Goal: Check status: Check status

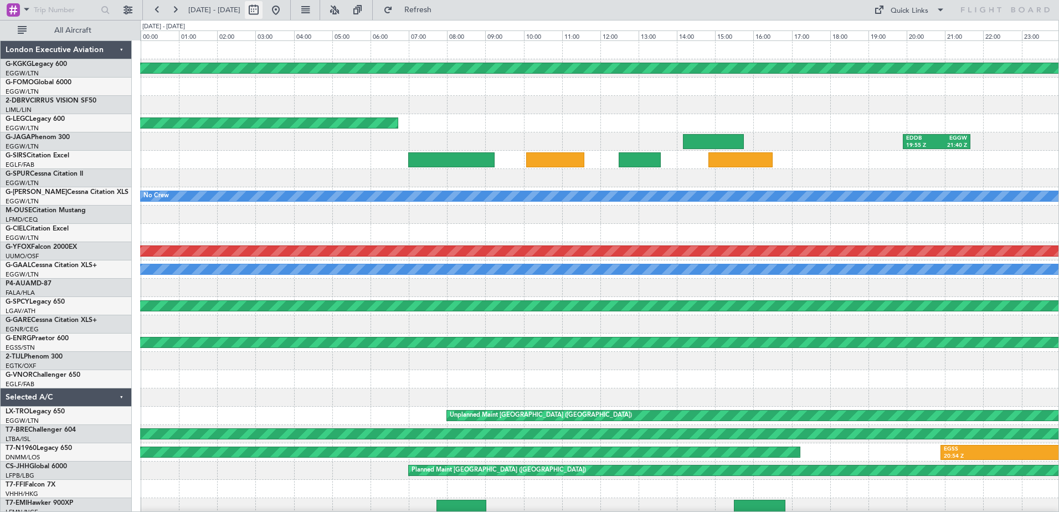
click at [262, 6] on button at bounding box center [254, 10] width 18 height 18
select select "7"
select select "2025"
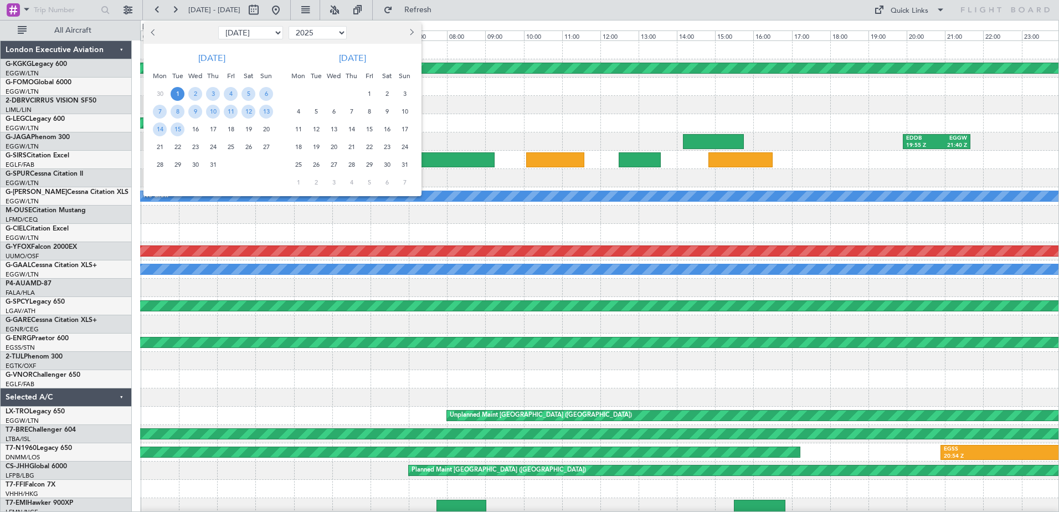
click at [417, 32] on div at bounding box center [385, 33] width 72 height 18
click at [412, 32] on span "Next month" at bounding box center [410, 32] width 7 height 7
click at [350, 110] on span "9" at bounding box center [351, 112] width 14 height 14
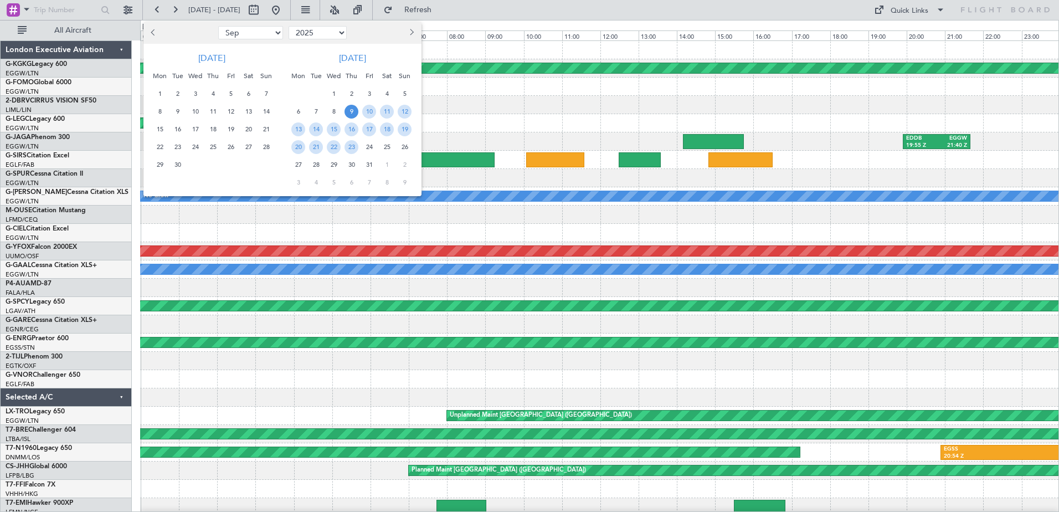
click at [350, 110] on span "9" at bounding box center [351, 112] width 14 height 14
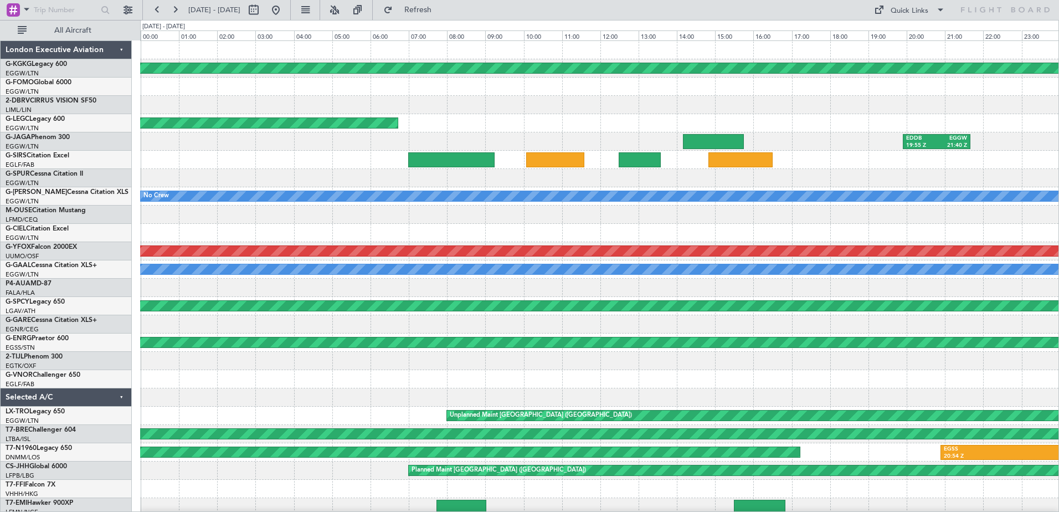
select select "10"
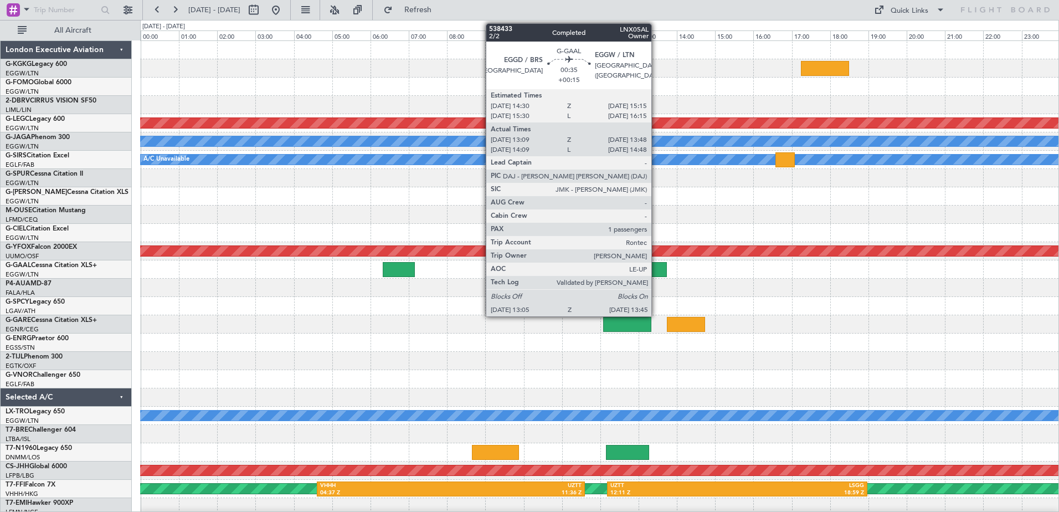
click at [656, 266] on div at bounding box center [654, 269] width 26 height 15
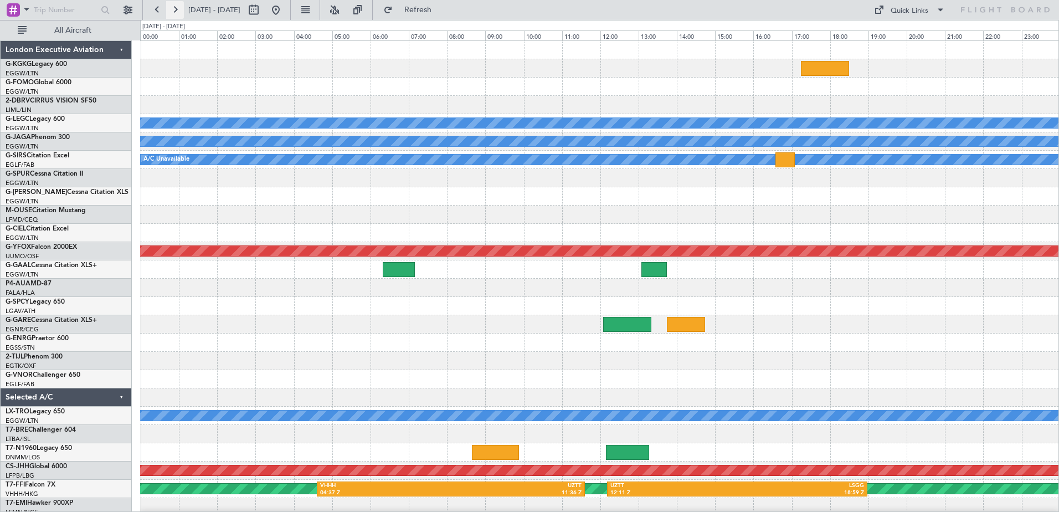
click at [176, 4] on button at bounding box center [175, 10] width 18 height 18
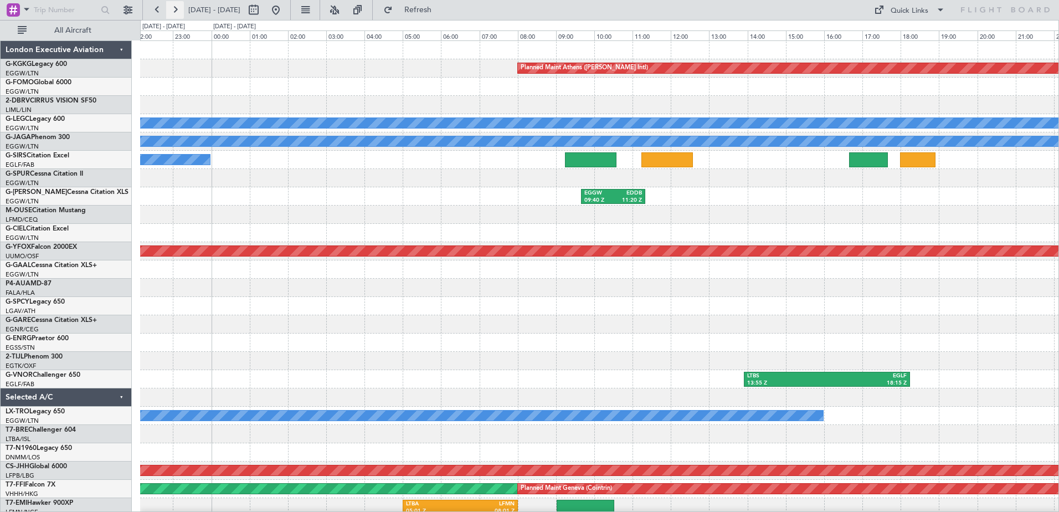
click at [176, 4] on button at bounding box center [175, 10] width 18 height 18
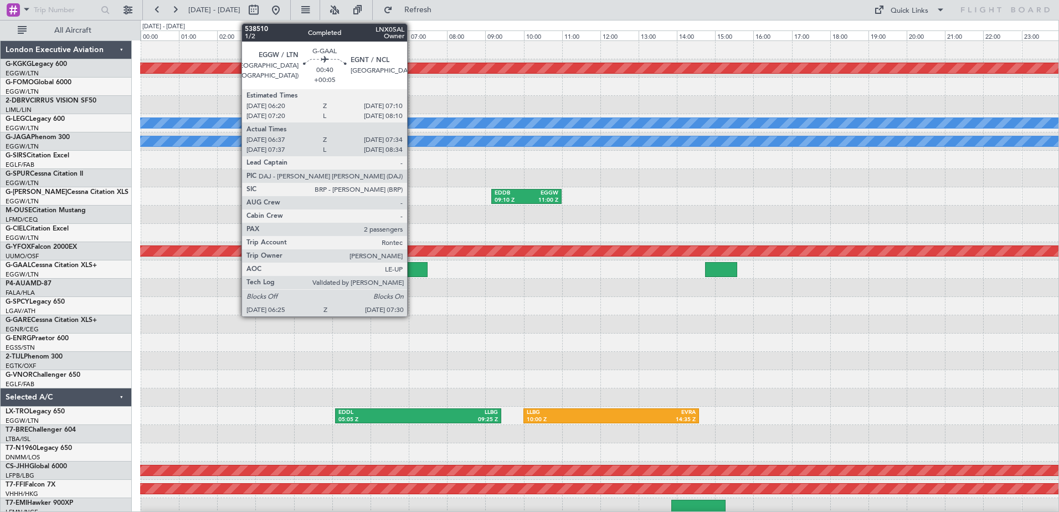
click at [412, 268] on div at bounding box center [407, 269] width 42 height 15
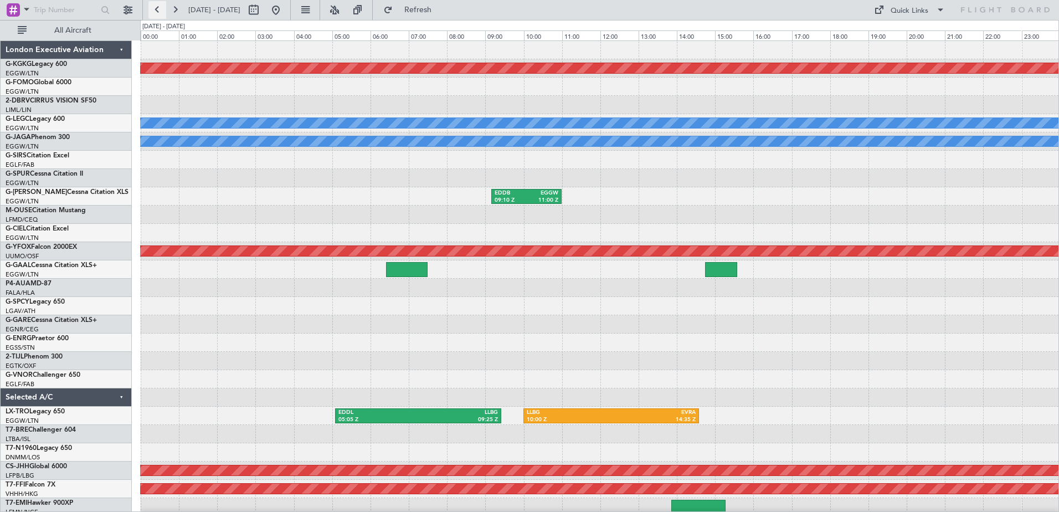
click at [163, 13] on button at bounding box center [157, 10] width 18 height 18
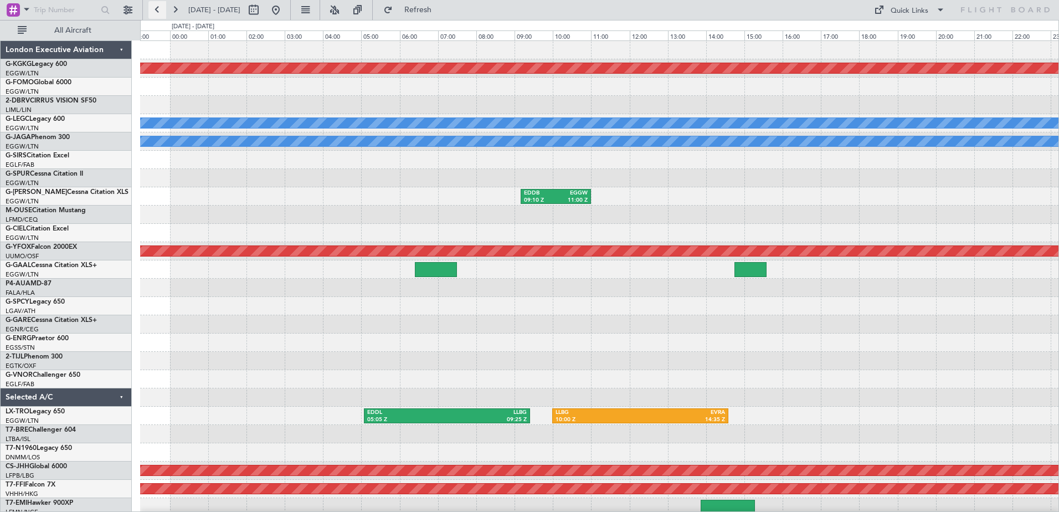
click at [163, 13] on button at bounding box center [157, 10] width 18 height 18
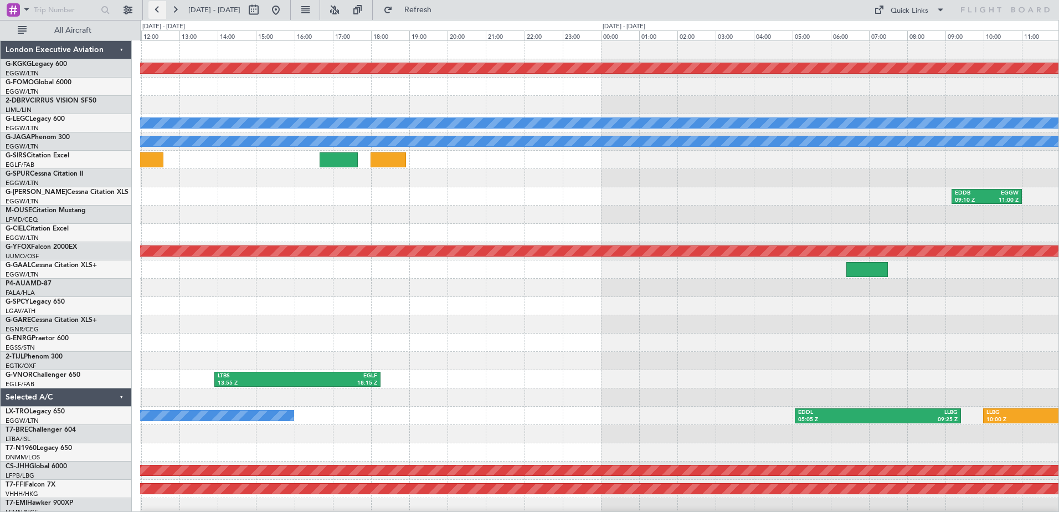
click at [163, 13] on button at bounding box center [157, 10] width 18 height 18
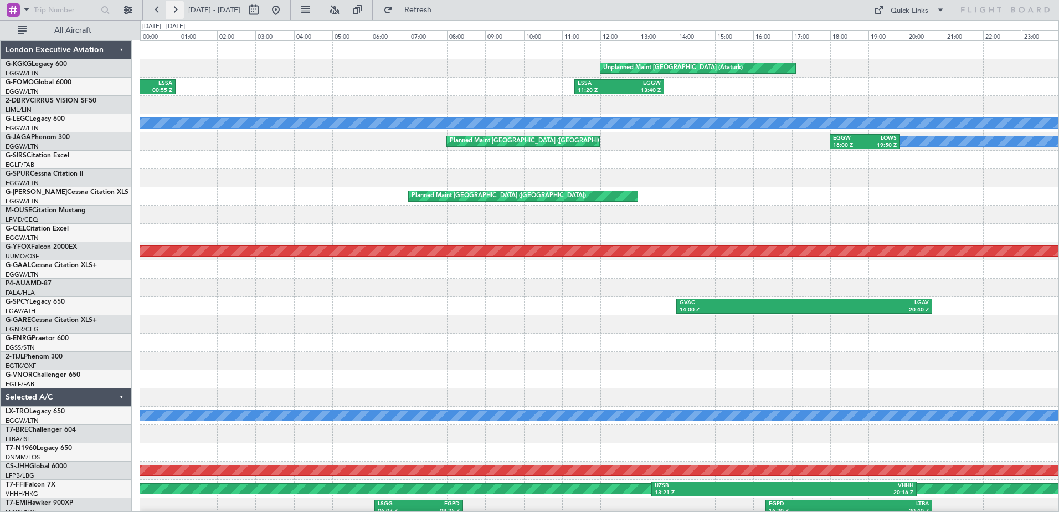
click at [178, 10] on button at bounding box center [175, 10] width 18 height 18
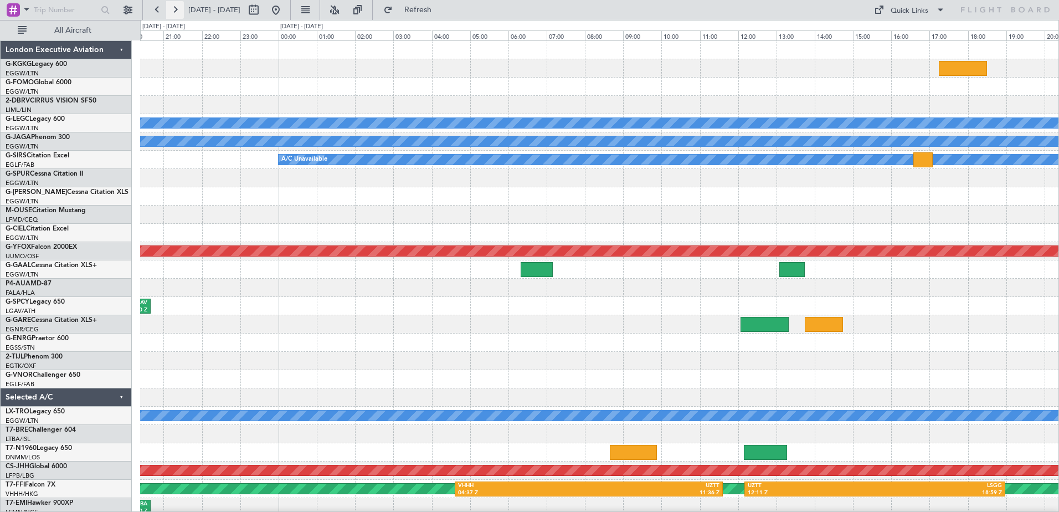
click at [178, 10] on button at bounding box center [175, 10] width 18 height 18
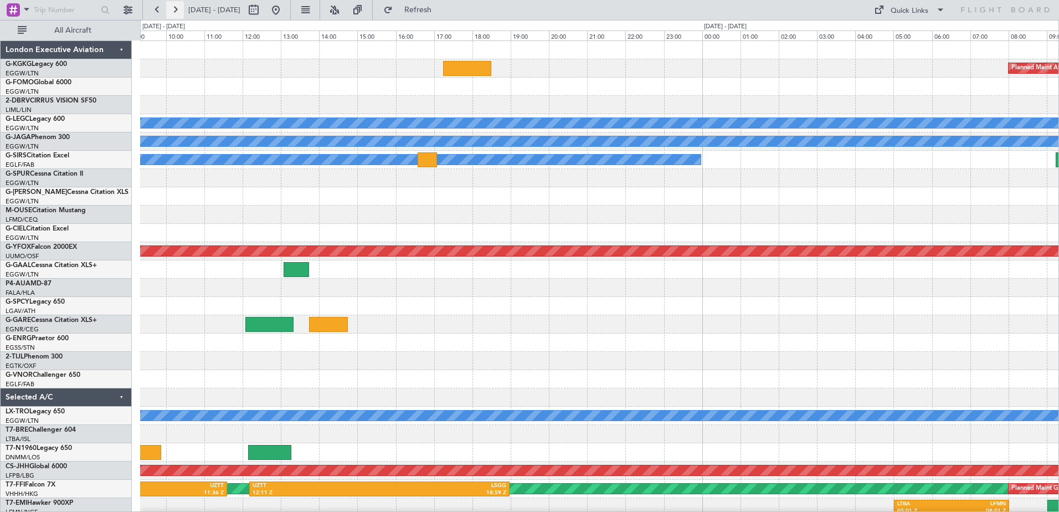
click at [178, 10] on button at bounding box center [175, 10] width 18 height 18
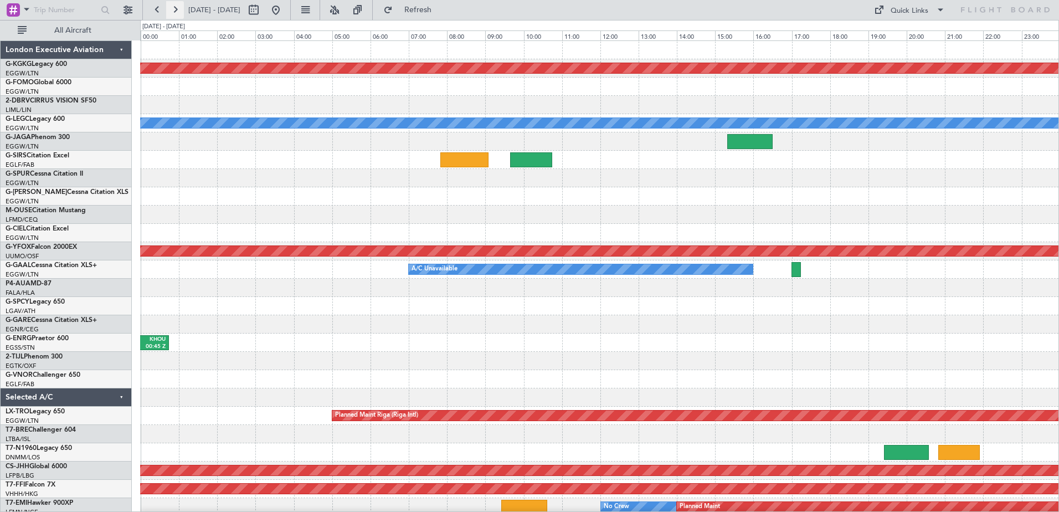
click at [178, 10] on button at bounding box center [175, 10] width 18 height 18
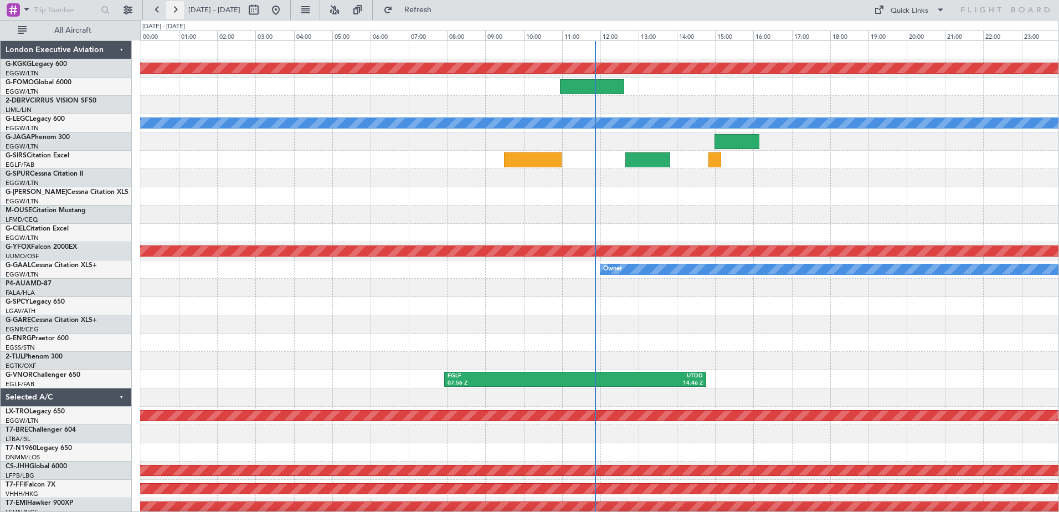
click at [178, 10] on button at bounding box center [175, 10] width 18 height 18
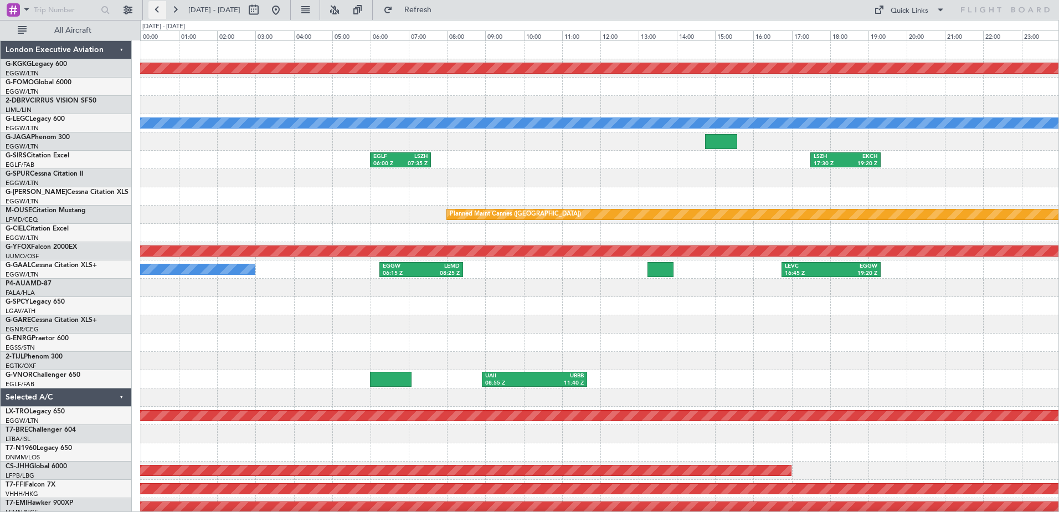
click at [158, 9] on button at bounding box center [157, 10] width 18 height 18
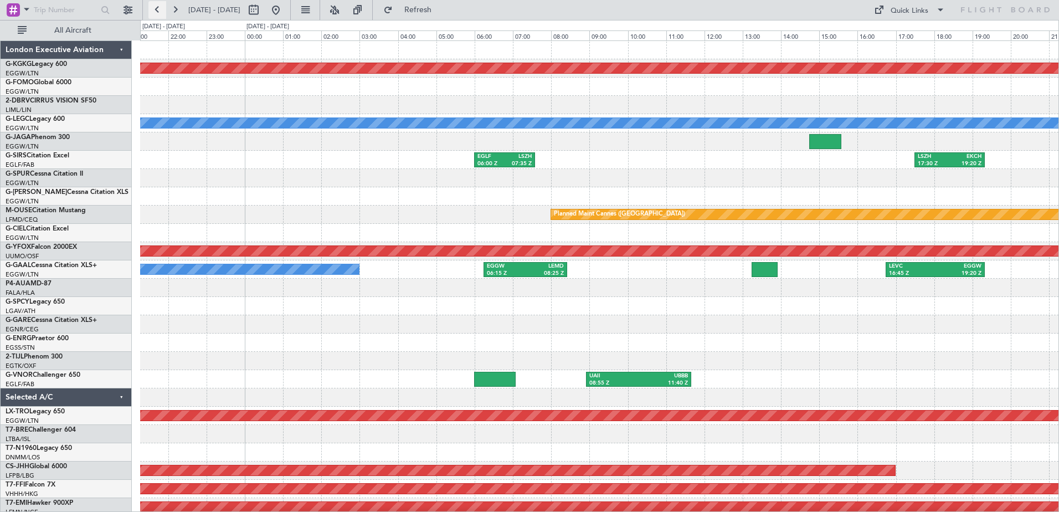
click at [158, 9] on button at bounding box center [157, 10] width 18 height 18
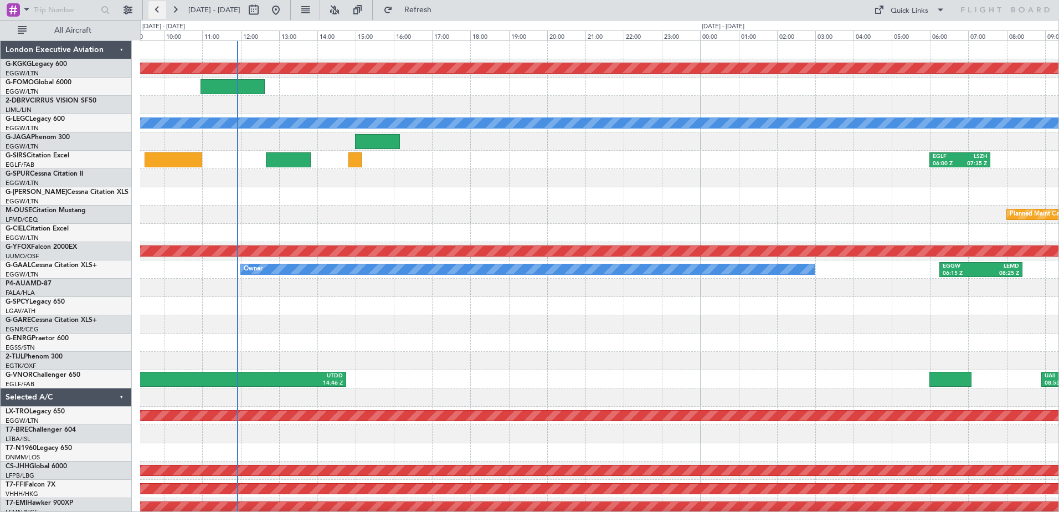
click at [158, 9] on button at bounding box center [157, 10] width 18 height 18
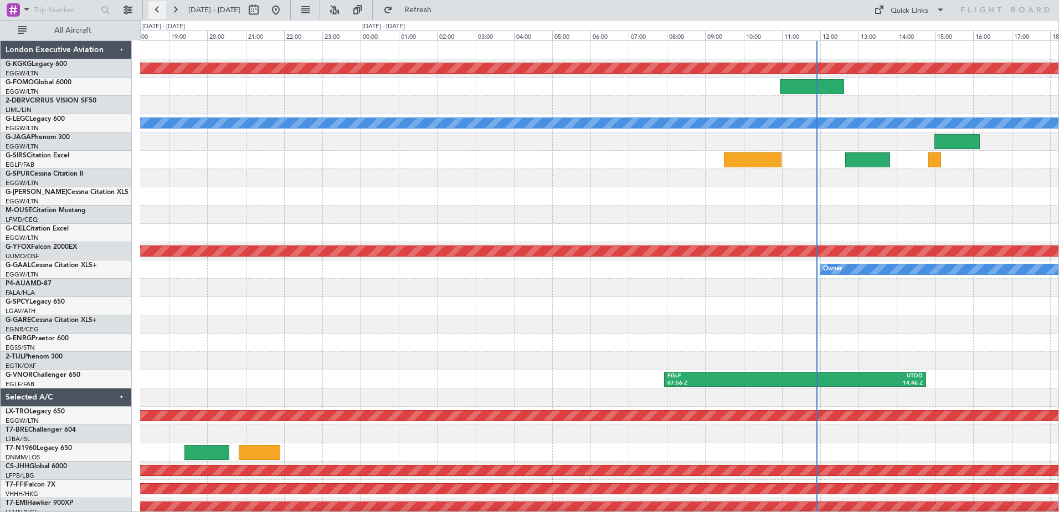
click at [158, 9] on button at bounding box center [157, 10] width 18 height 18
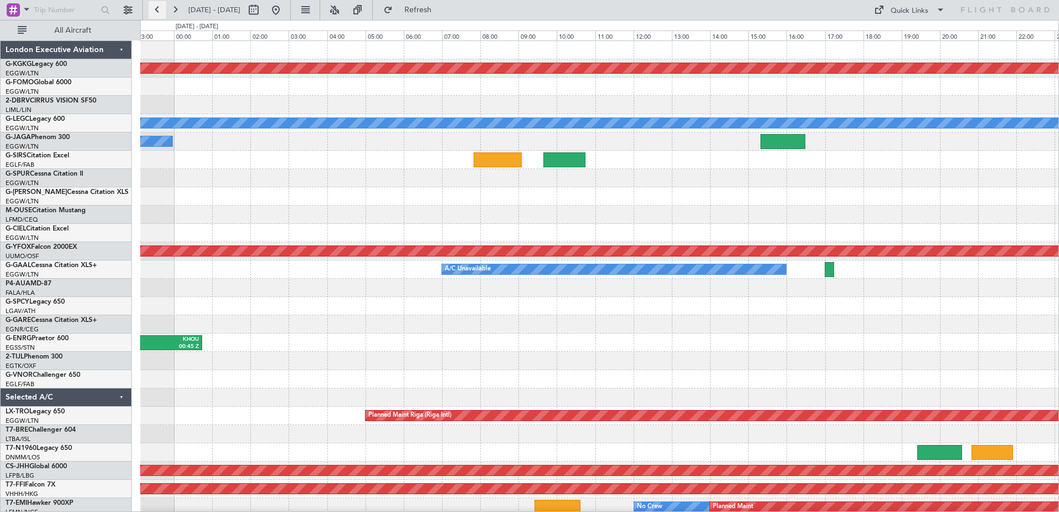
click at [158, 9] on button at bounding box center [157, 10] width 18 height 18
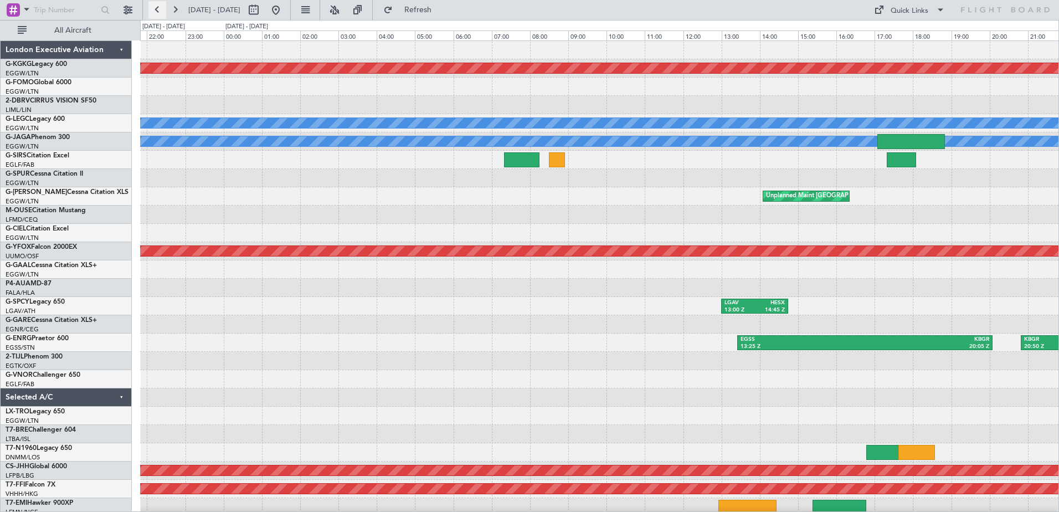
click at [158, 9] on button at bounding box center [157, 10] width 18 height 18
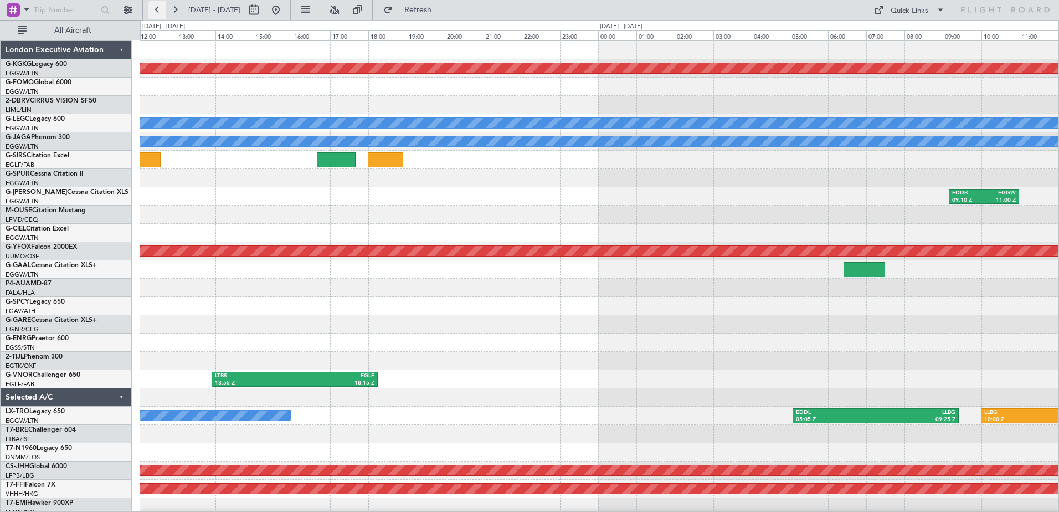
click at [158, 9] on button at bounding box center [157, 10] width 18 height 18
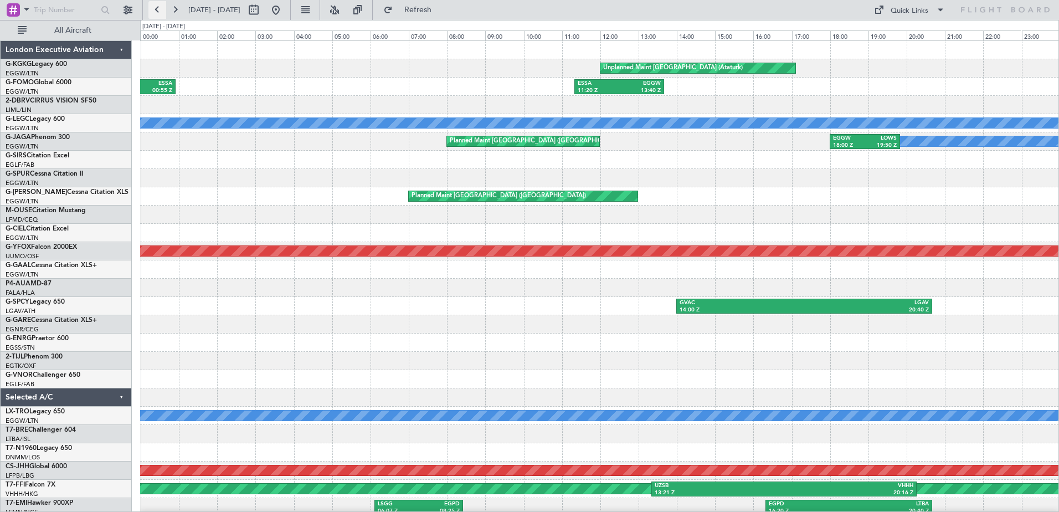
click at [158, 9] on button at bounding box center [157, 10] width 18 height 18
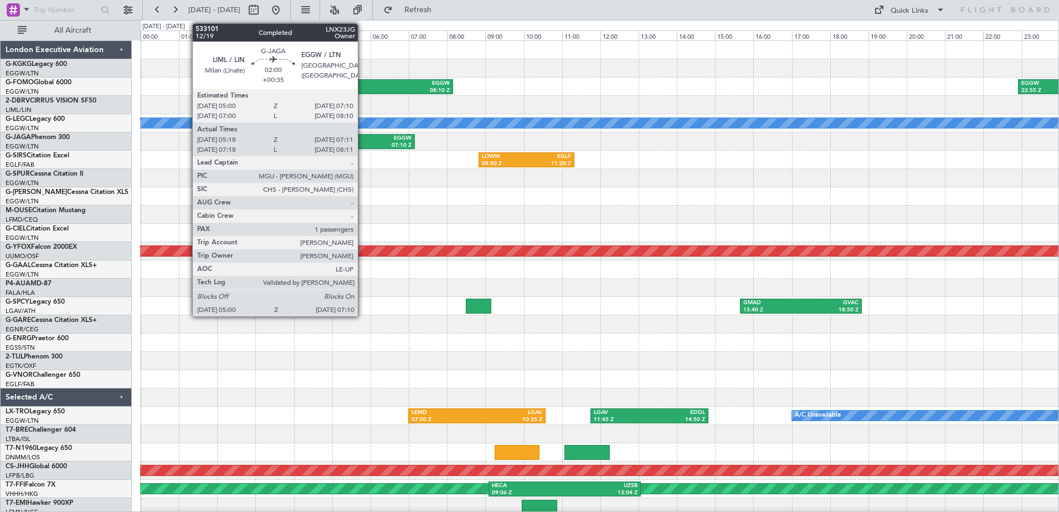
click at [363, 140] on div "LIML" at bounding box center [354, 139] width 38 height 8
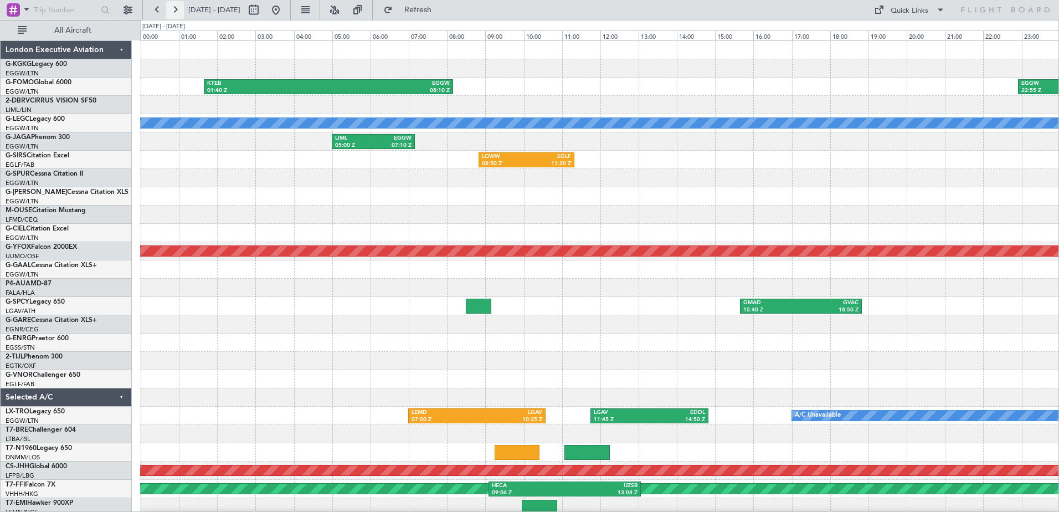
click at [172, 11] on button at bounding box center [175, 10] width 18 height 18
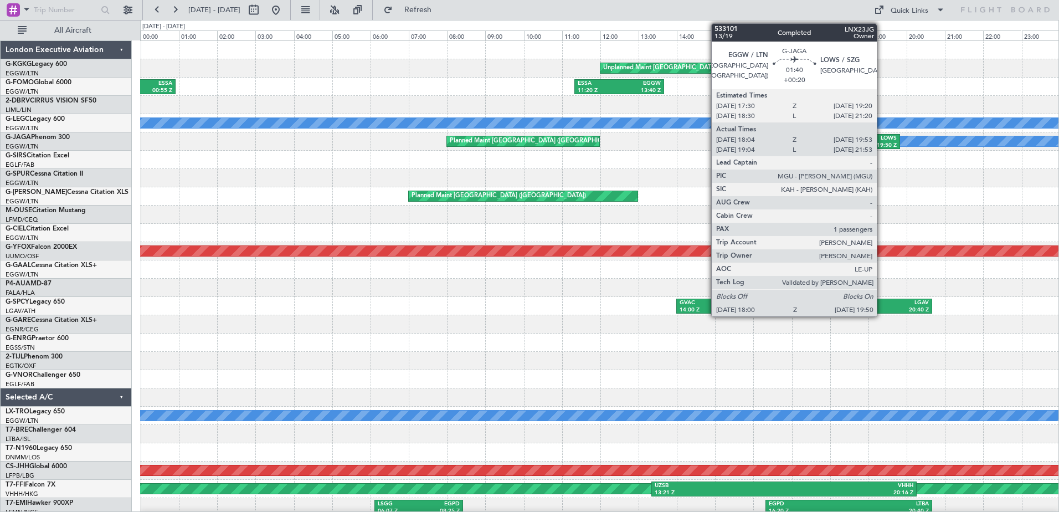
click at [881, 140] on div "LOWS" at bounding box center [880, 139] width 32 height 8
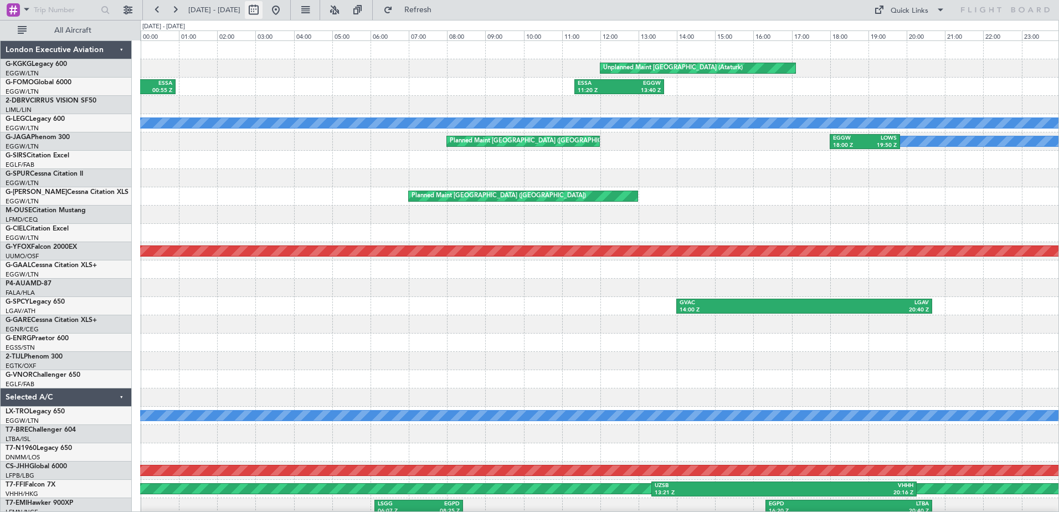
click at [262, 7] on button at bounding box center [254, 10] width 18 height 18
select select "10"
select select "2025"
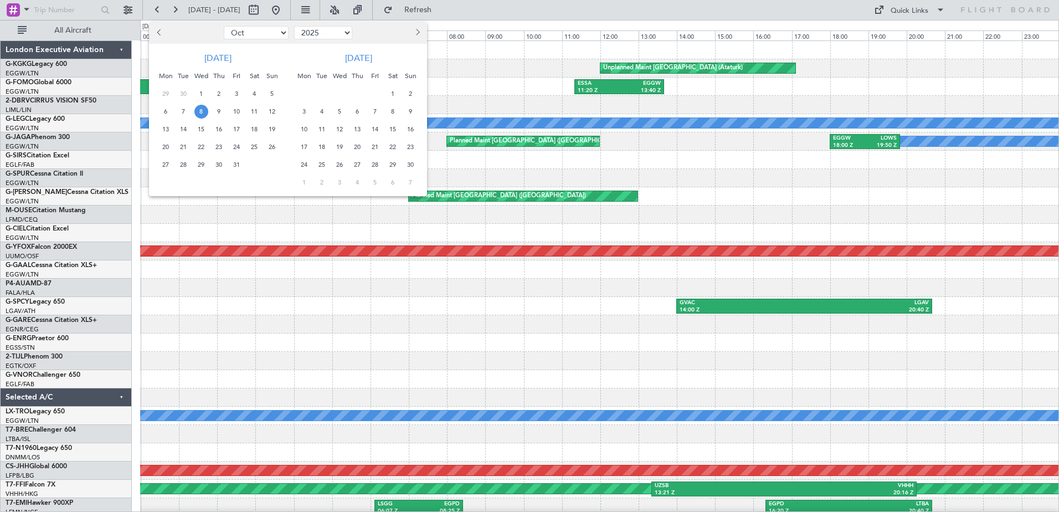
click at [161, 32] on span "Previous month" at bounding box center [160, 32] width 7 height 7
select select "7"
click at [236, 150] on span "25" at bounding box center [237, 147] width 14 height 14
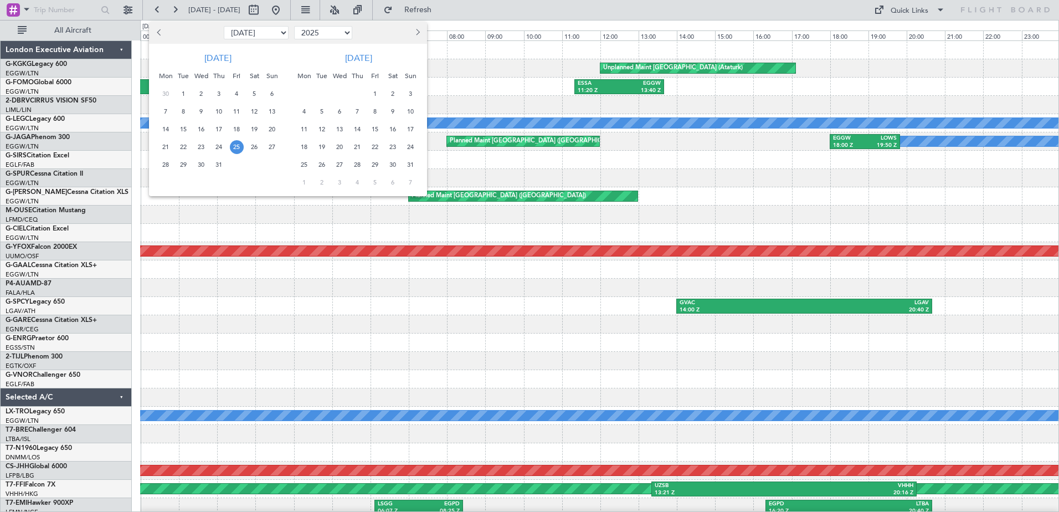
click at [236, 150] on span "25" at bounding box center [237, 147] width 14 height 14
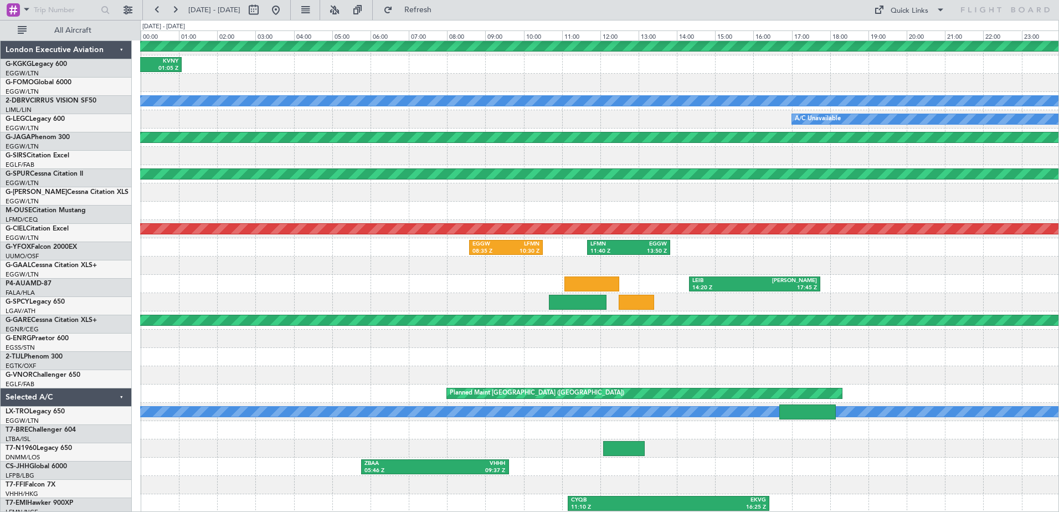
scroll to position [22, 0]
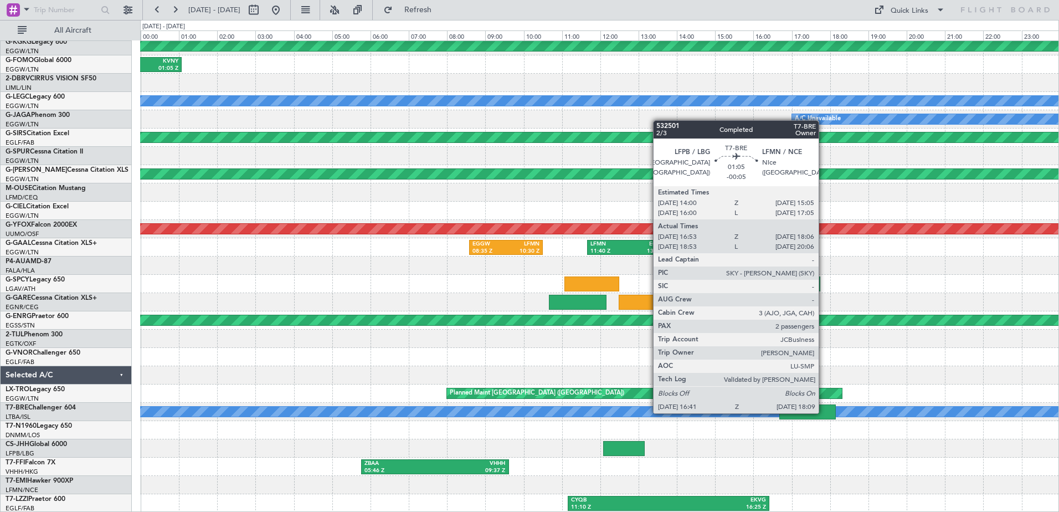
click at [823, 412] on div at bounding box center [807, 411] width 56 height 15
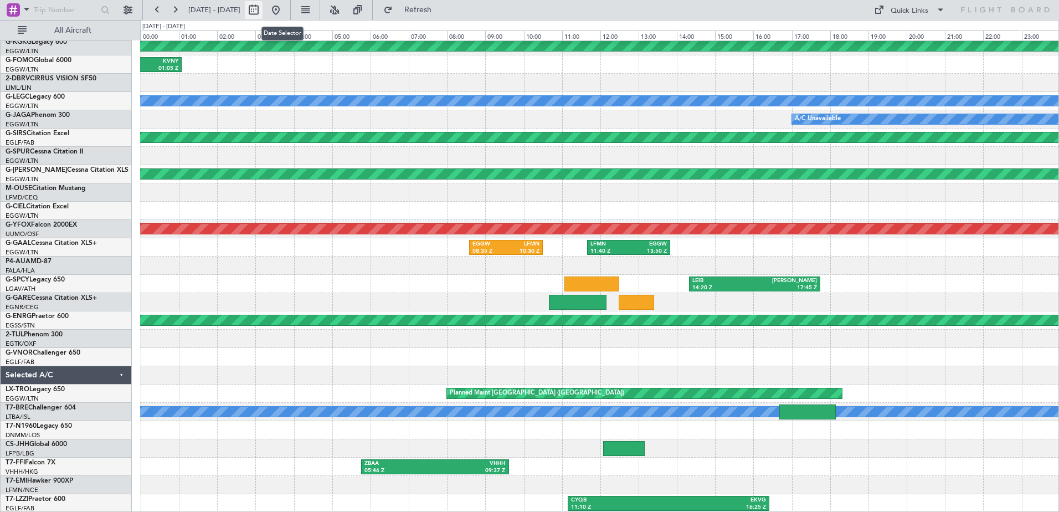
click at [262, 8] on button at bounding box center [254, 10] width 18 height 18
select select "7"
select select "2025"
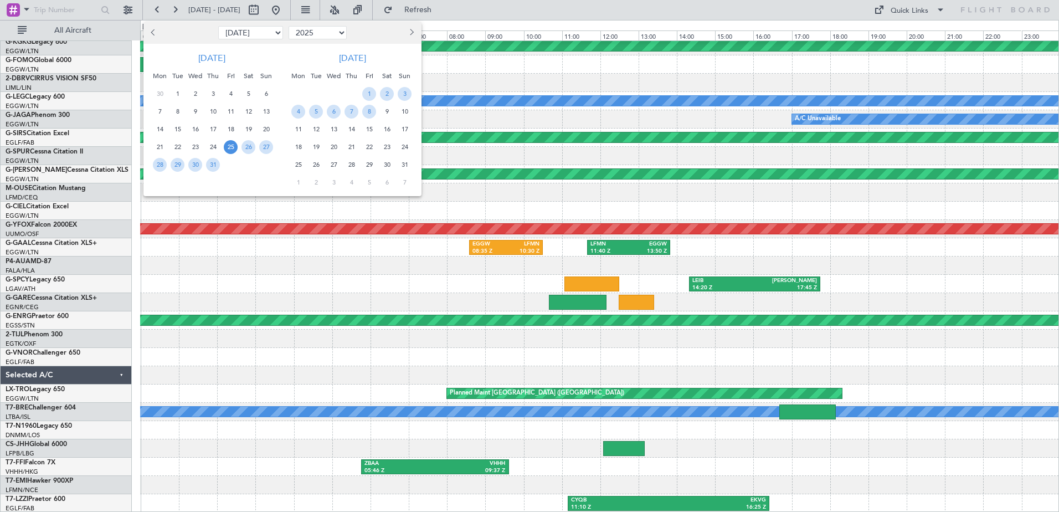
click at [153, 33] on span "Previous month" at bounding box center [154, 32] width 7 height 7
select select "6"
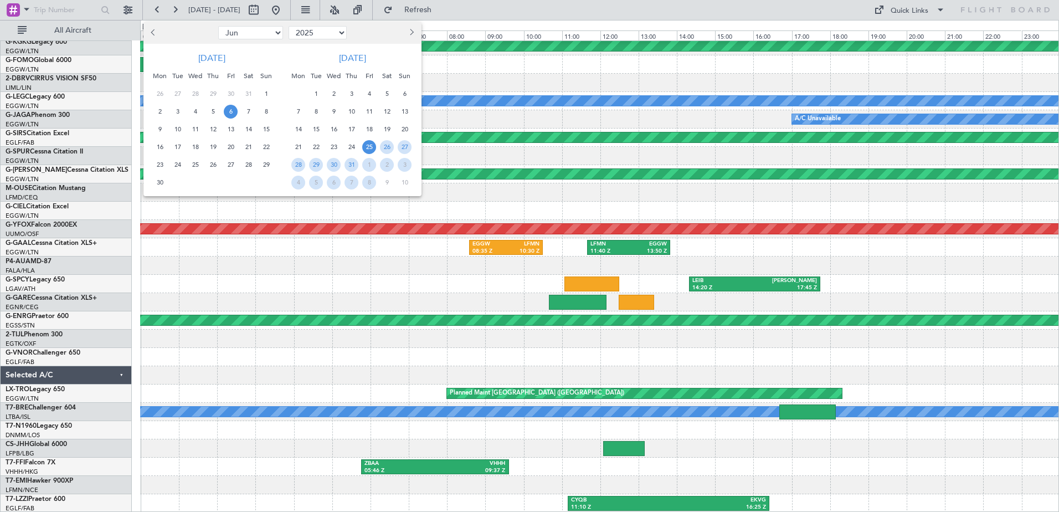
click at [233, 114] on span "6" at bounding box center [231, 112] width 14 height 14
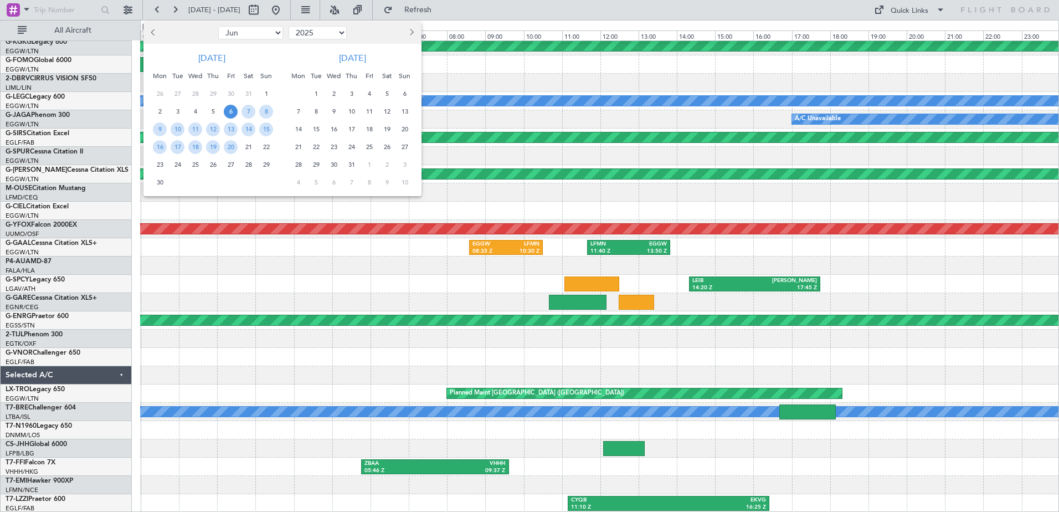
click at [233, 114] on span "6" at bounding box center [231, 112] width 14 height 14
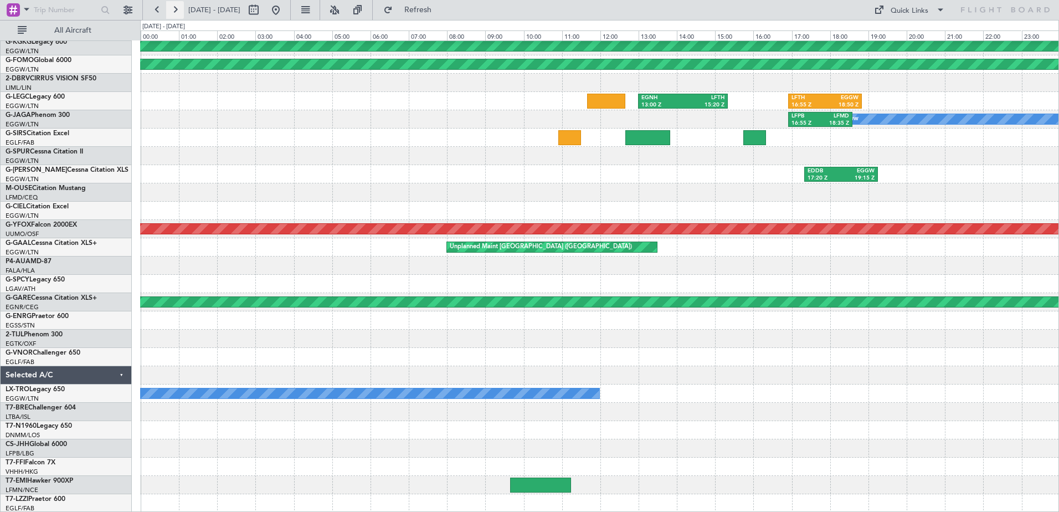
click at [171, 9] on button at bounding box center [175, 10] width 18 height 18
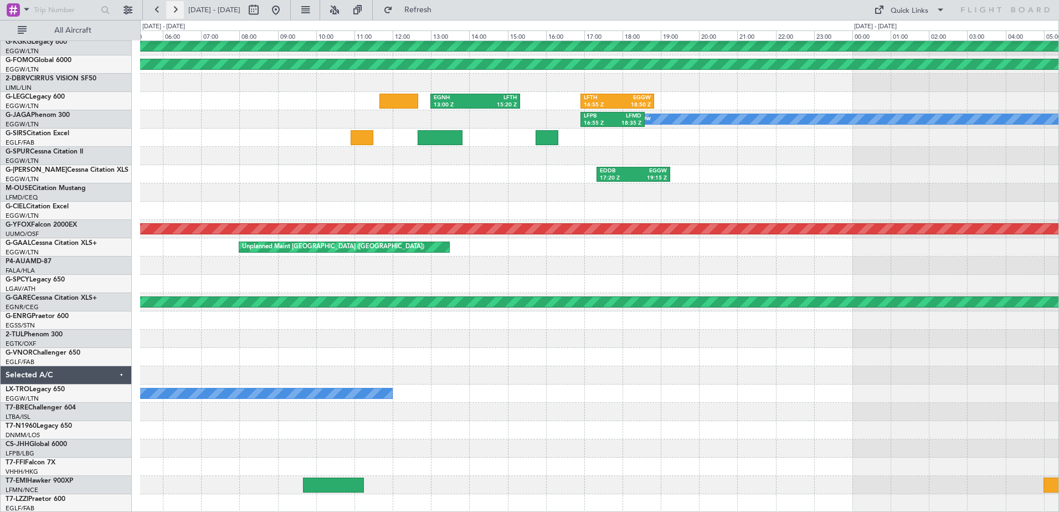
click at [171, 9] on button at bounding box center [175, 10] width 18 height 18
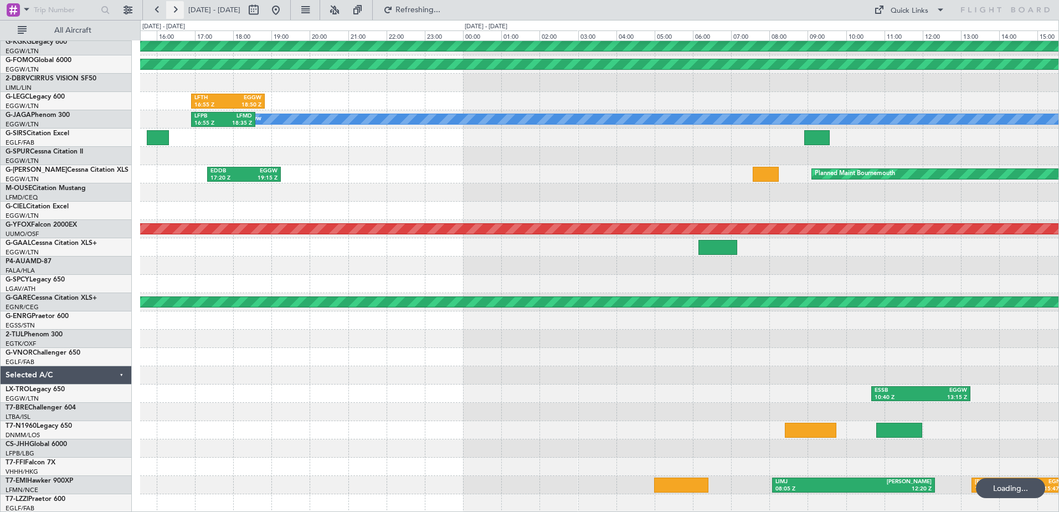
click at [171, 9] on button at bounding box center [175, 10] width 18 height 18
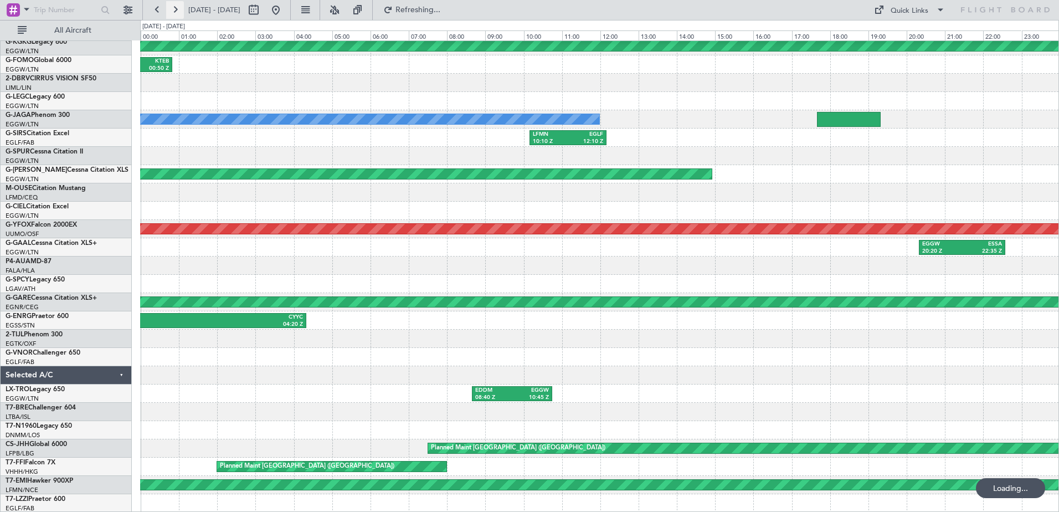
click at [171, 9] on button at bounding box center [175, 10] width 18 height 18
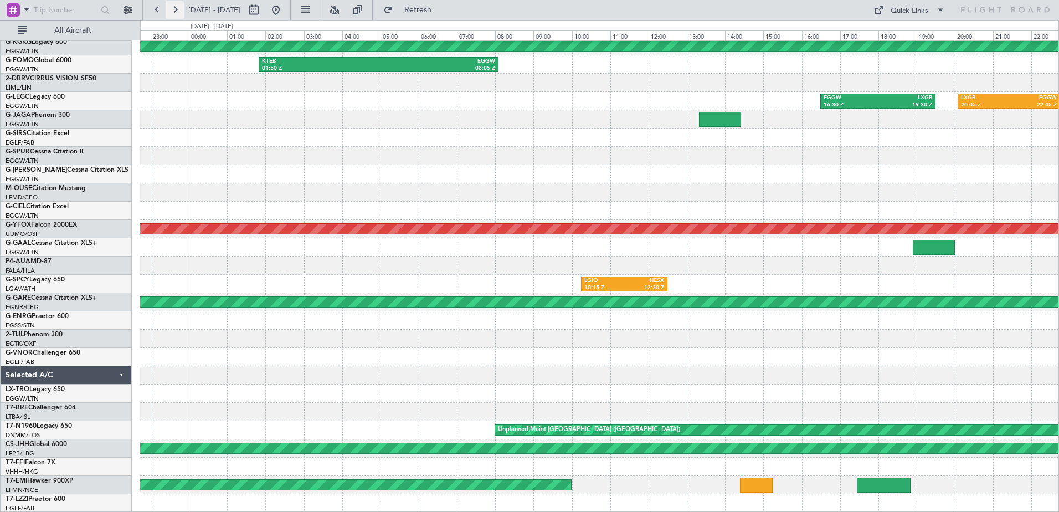
click at [171, 9] on button at bounding box center [175, 10] width 18 height 18
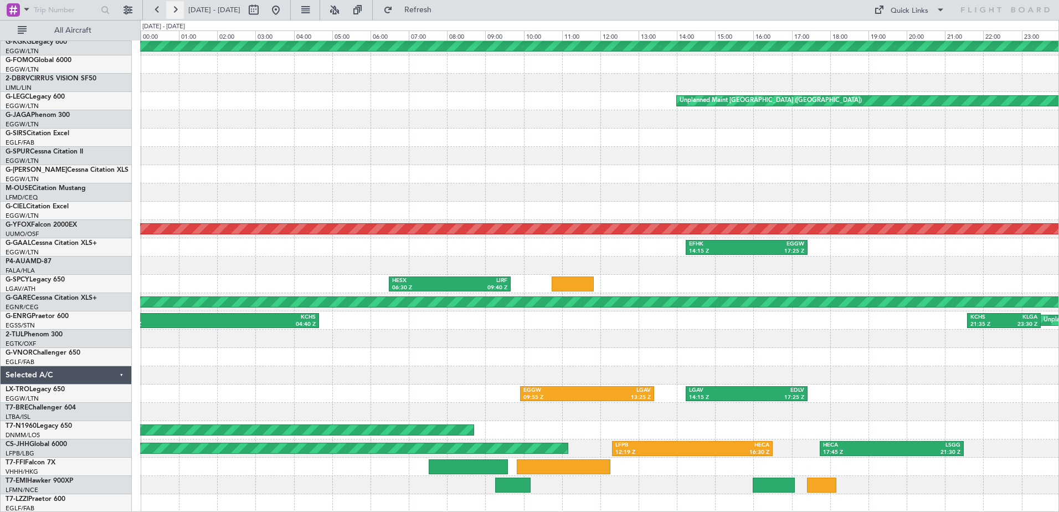
click at [171, 9] on button at bounding box center [175, 10] width 18 height 18
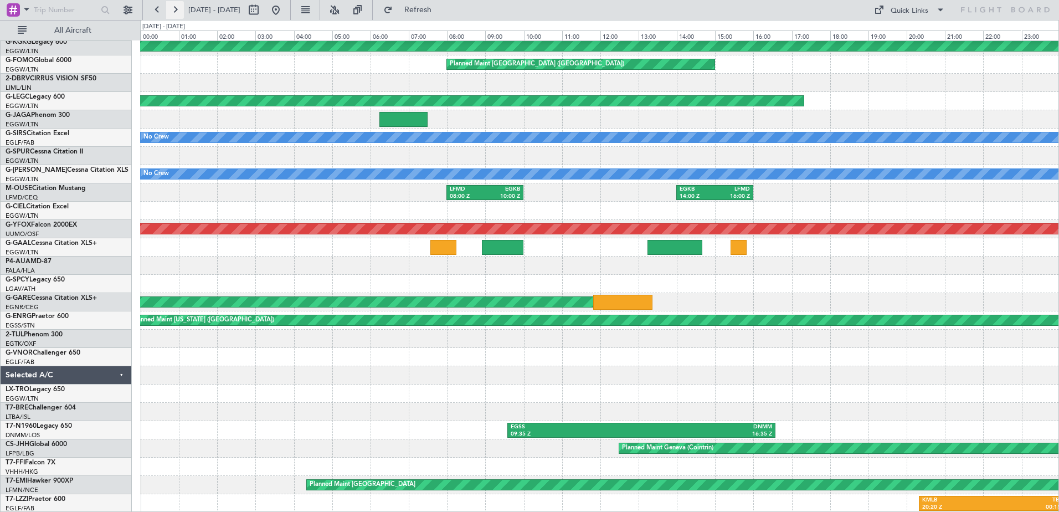
click at [178, 7] on button at bounding box center [175, 10] width 18 height 18
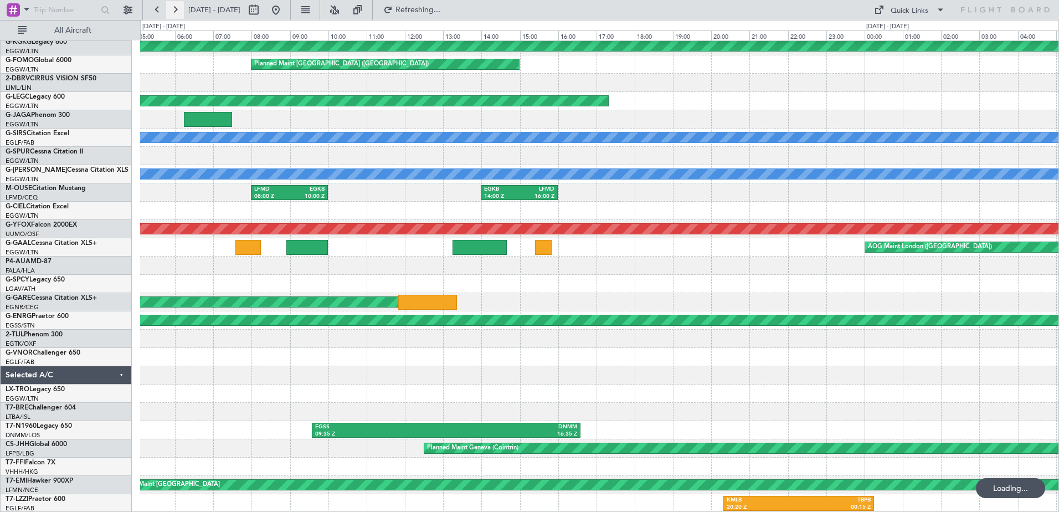
click at [178, 7] on button at bounding box center [175, 10] width 18 height 18
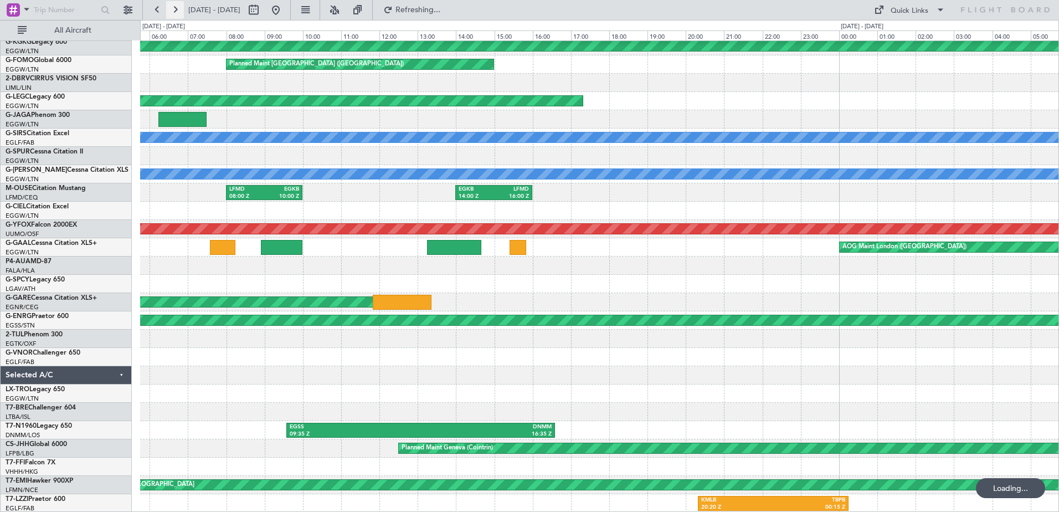
click at [178, 7] on button at bounding box center [175, 10] width 18 height 18
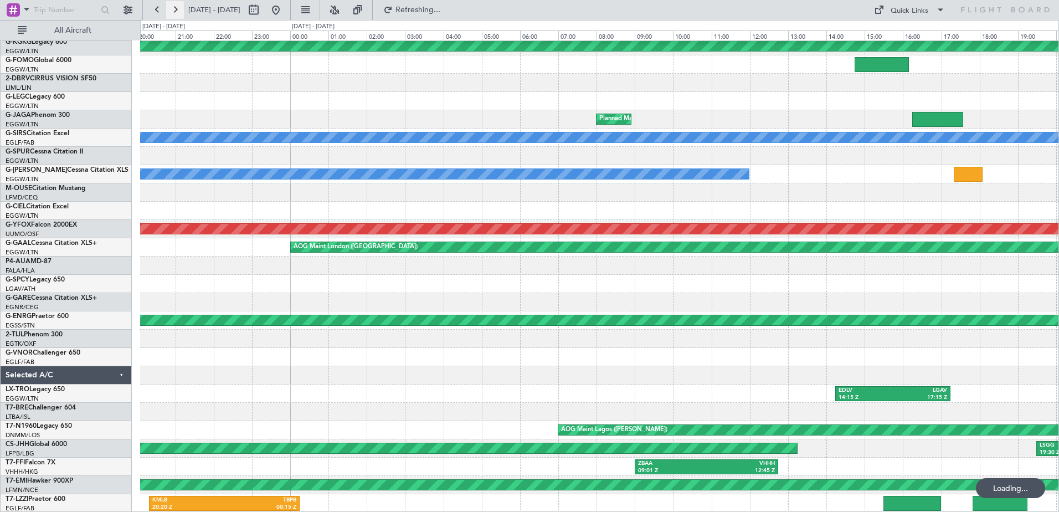
click at [178, 7] on button at bounding box center [175, 10] width 18 height 18
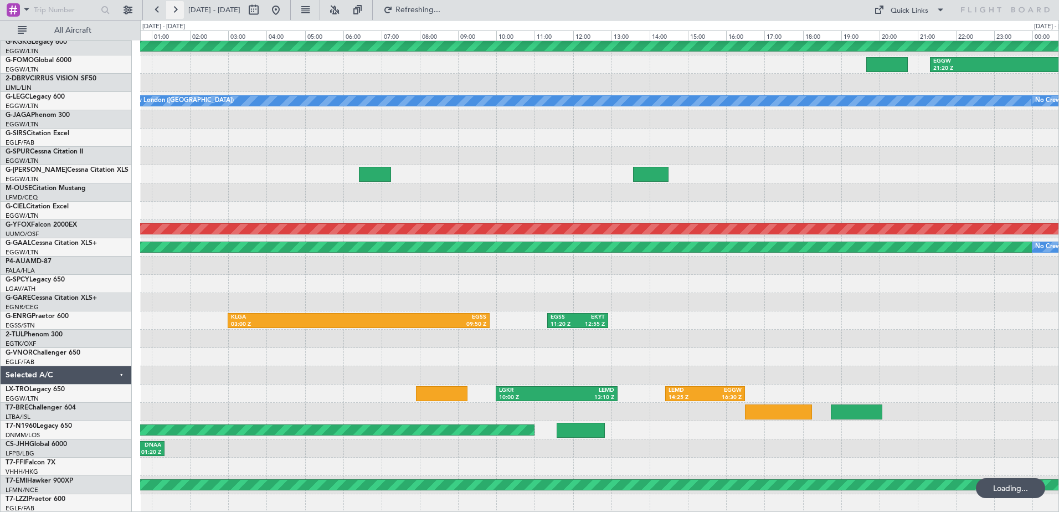
click at [178, 7] on button at bounding box center [175, 10] width 18 height 18
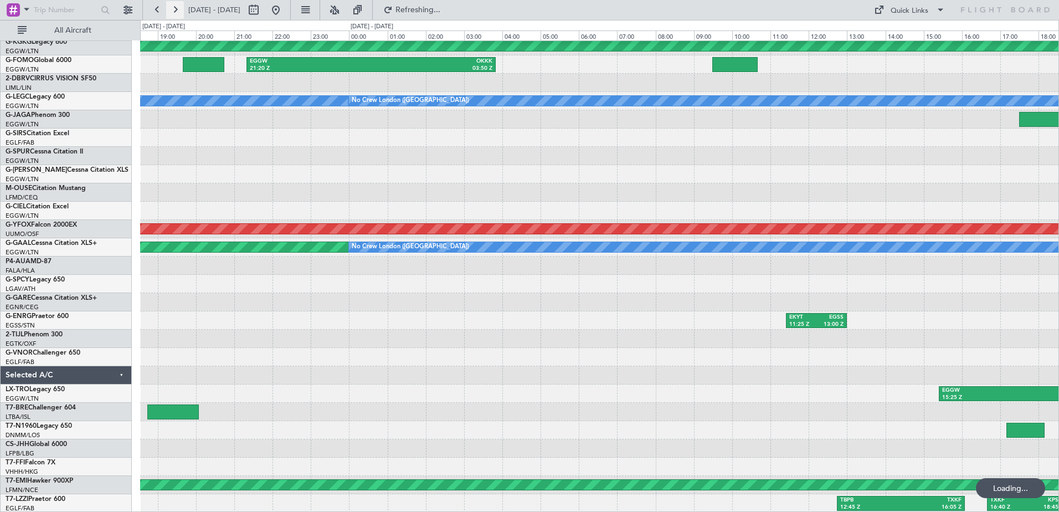
click at [178, 7] on button at bounding box center [175, 10] width 18 height 18
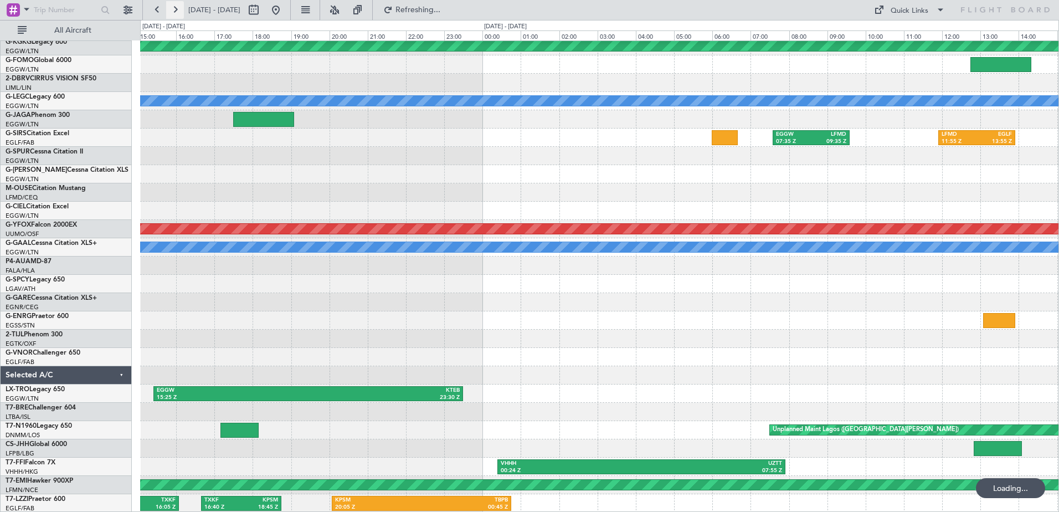
click at [178, 7] on button at bounding box center [175, 10] width 18 height 18
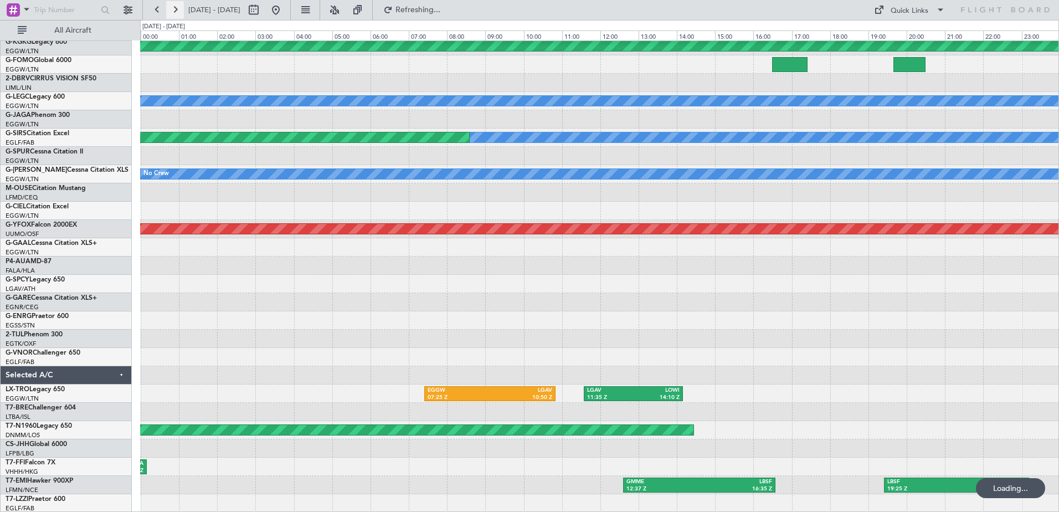
click at [178, 7] on button at bounding box center [175, 10] width 18 height 18
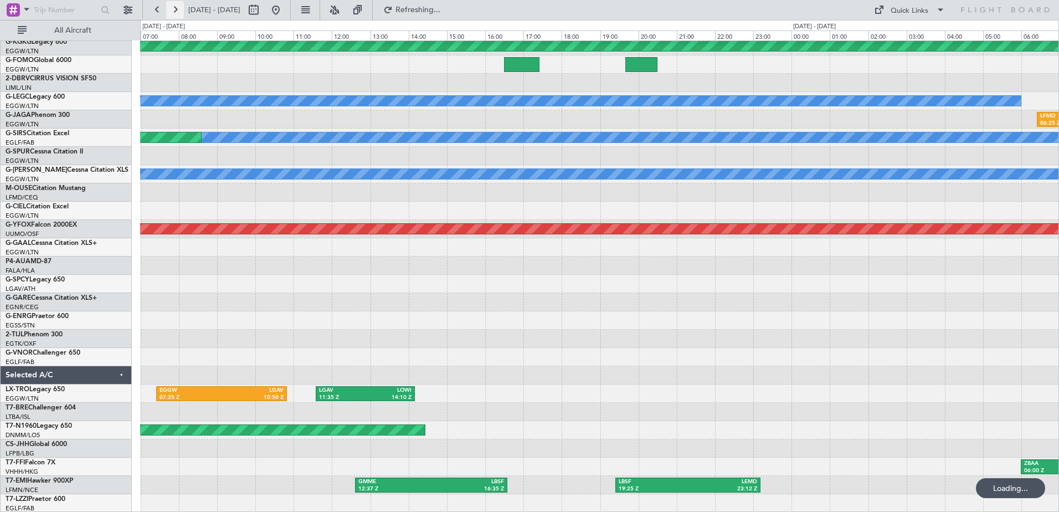
click at [178, 7] on button at bounding box center [175, 10] width 18 height 18
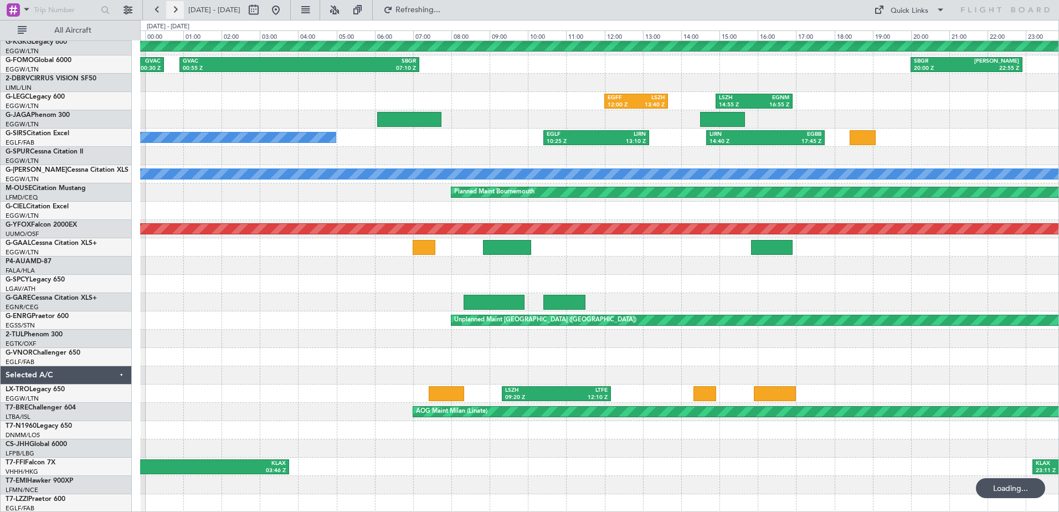
click at [178, 7] on button at bounding box center [175, 10] width 18 height 18
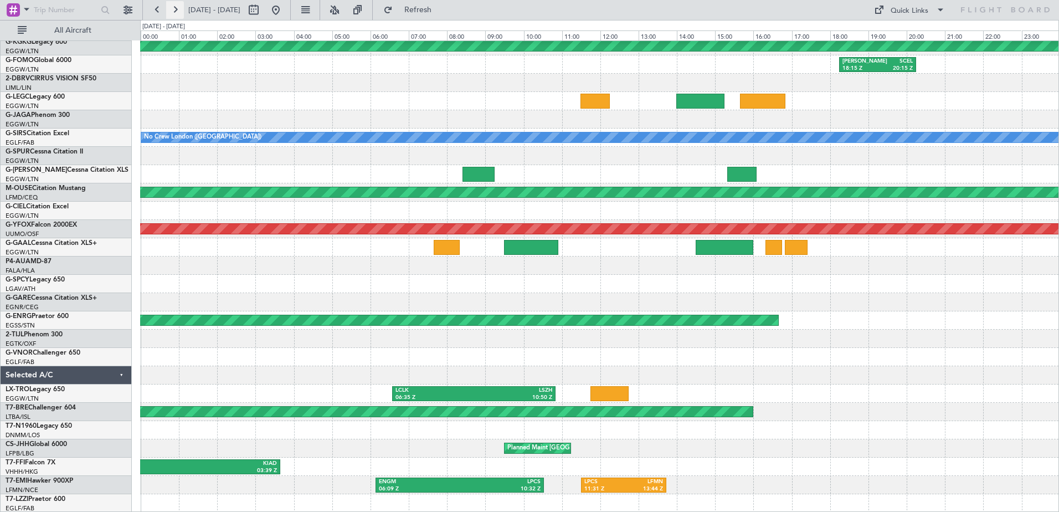
click at [178, 7] on button at bounding box center [175, 10] width 18 height 18
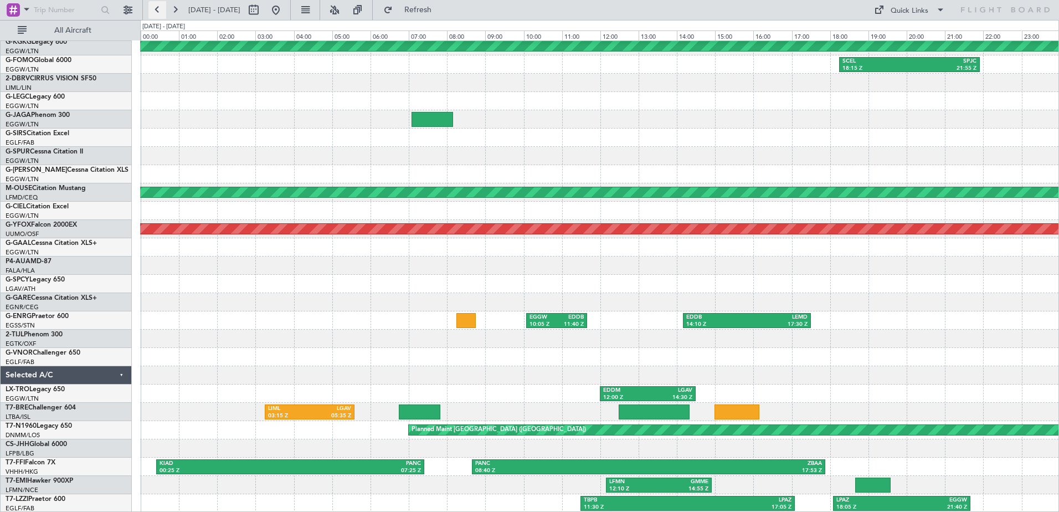
click at [153, 7] on button at bounding box center [157, 10] width 18 height 18
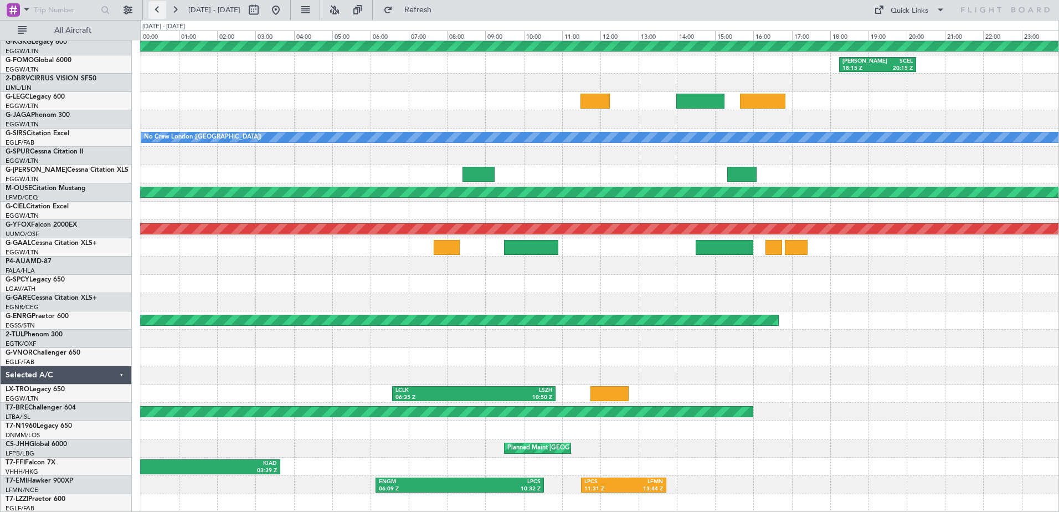
click at [153, 7] on button at bounding box center [157, 10] width 18 height 18
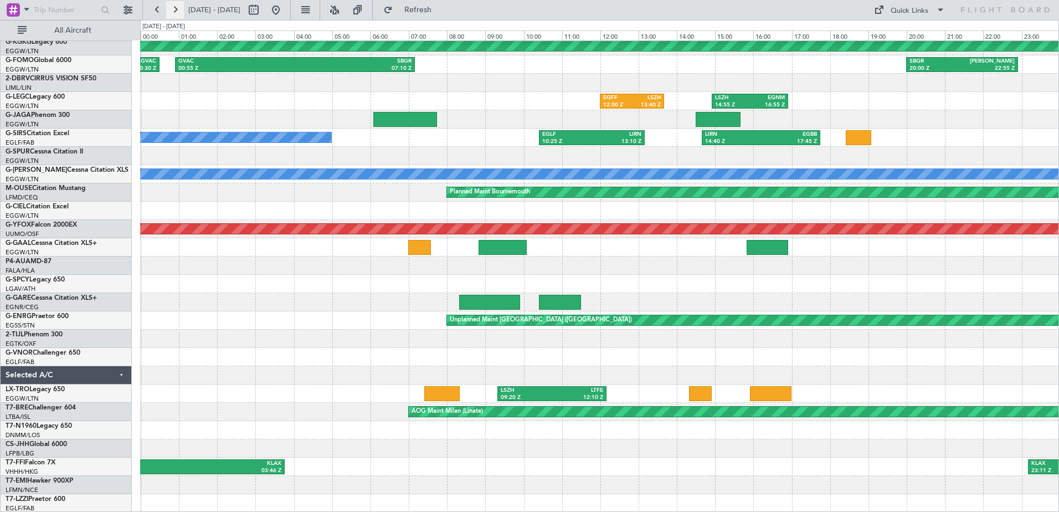
click at [172, 8] on button at bounding box center [175, 10] width 18 height 18
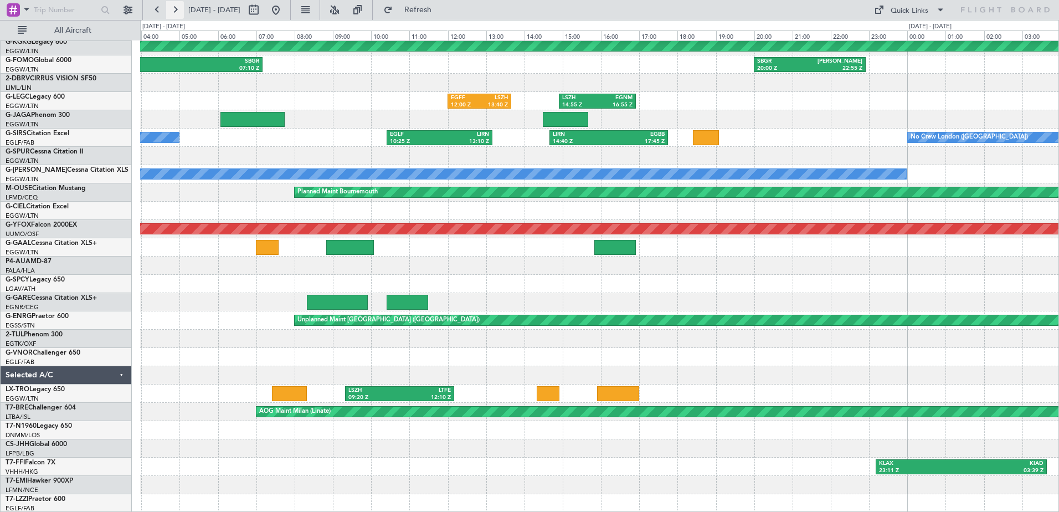
click at [172, 8] on button at bounding box center [175, 10] width 18 height 18
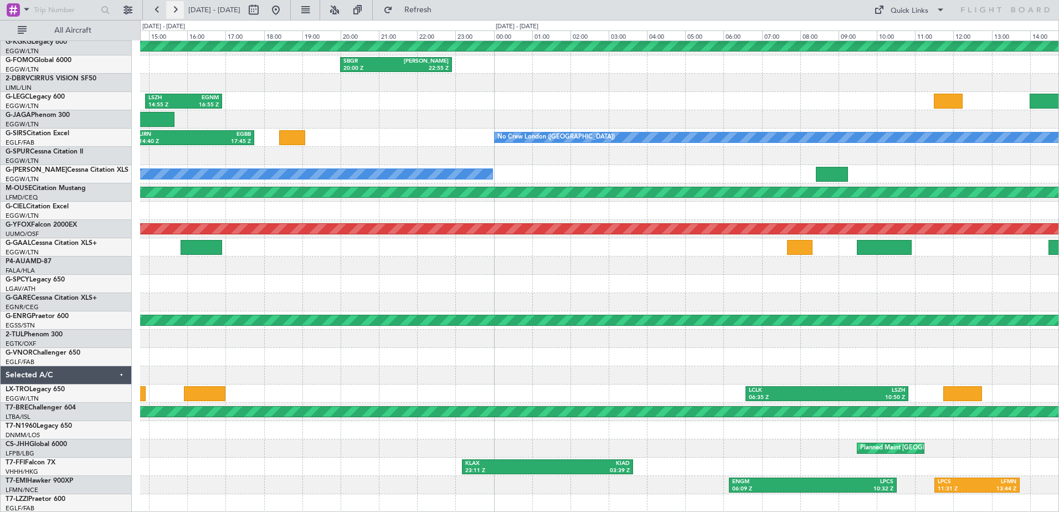
click at [172, 8] on button at bounding box center [175, 10] width 18 height 18
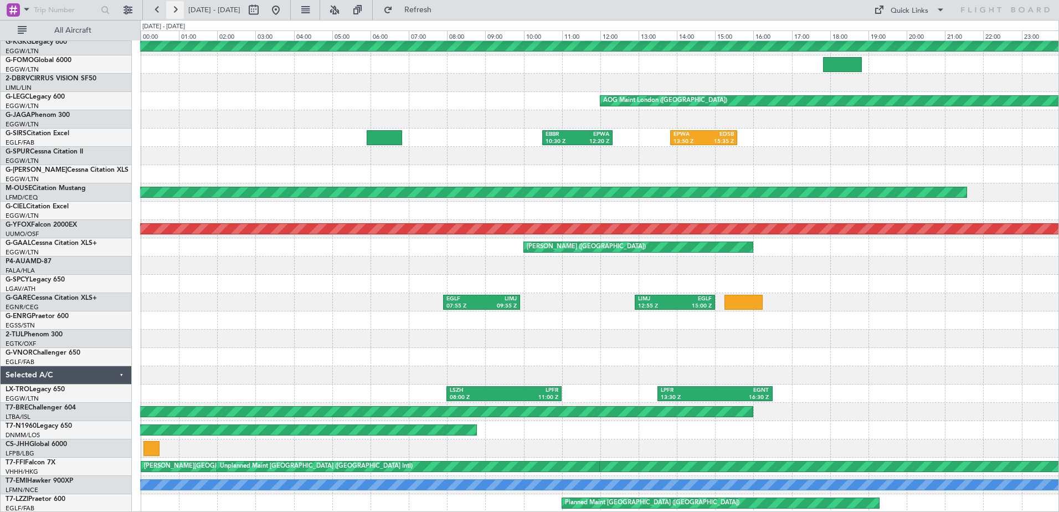
click at [174, 8] on button at bounding box center [175, 10] width 18 height 18
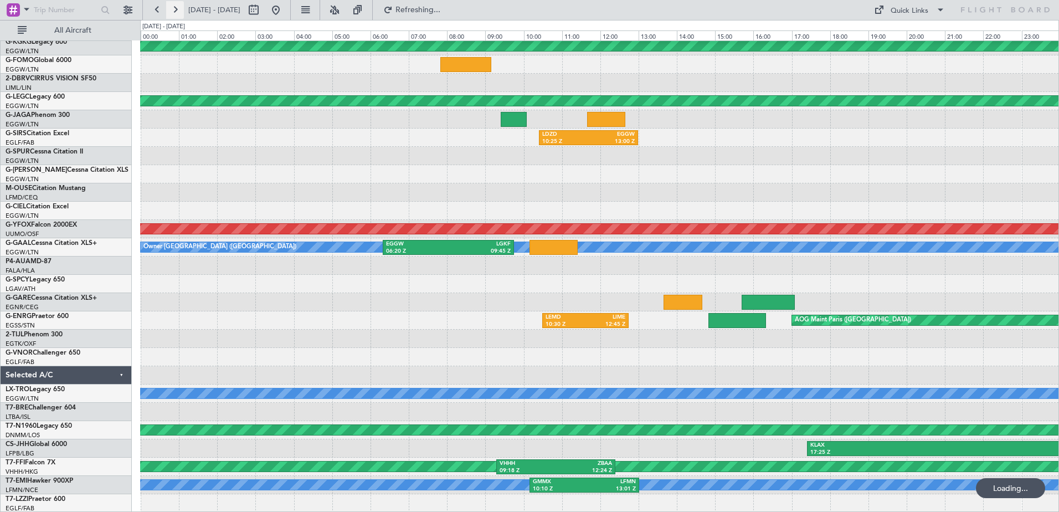
click at [174, 8] on button at bounding box center [175, 10] width 18 height 18
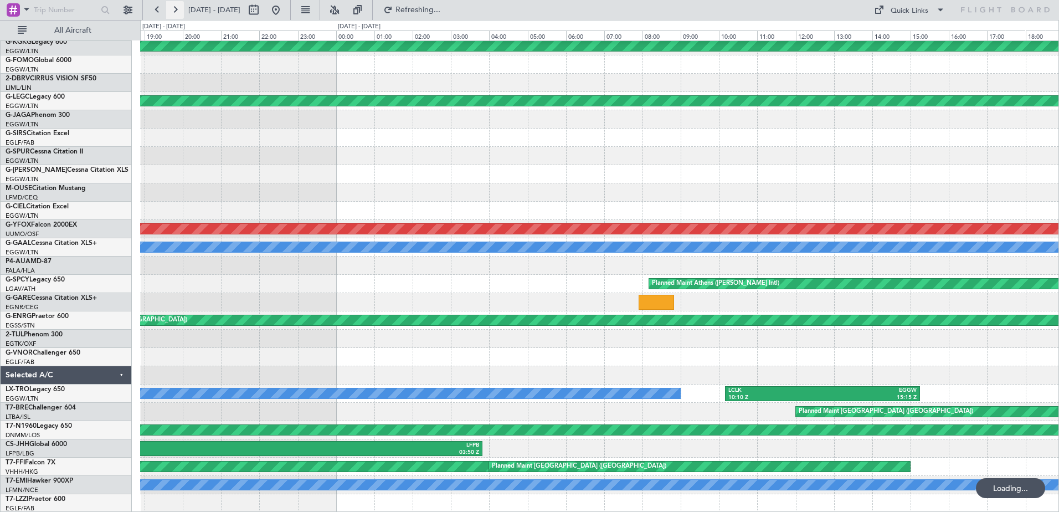
click at [174, 8] on button at bounding box center [175, 10] width 18 height 18
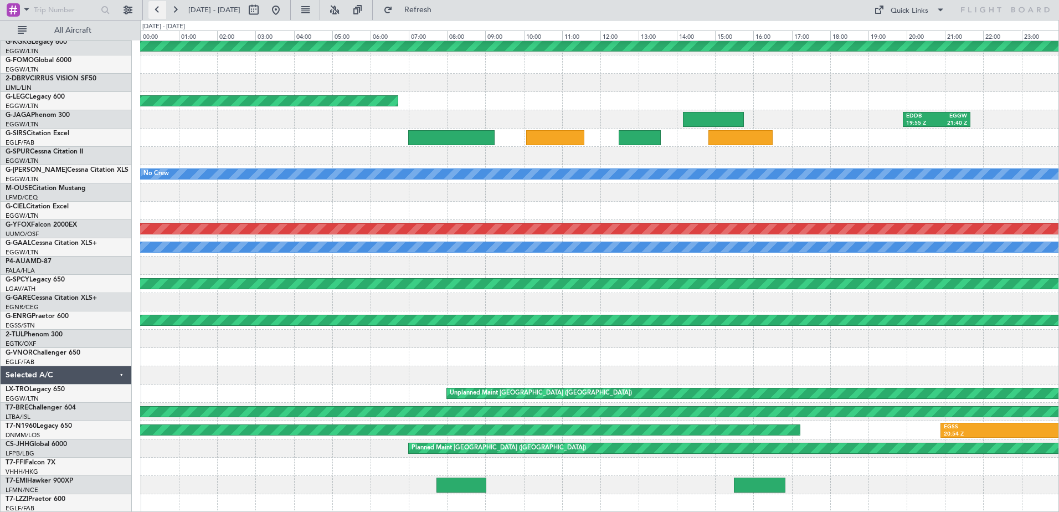
click at [161, 7] on button at bounding box center [157, 10] width 18 height 18
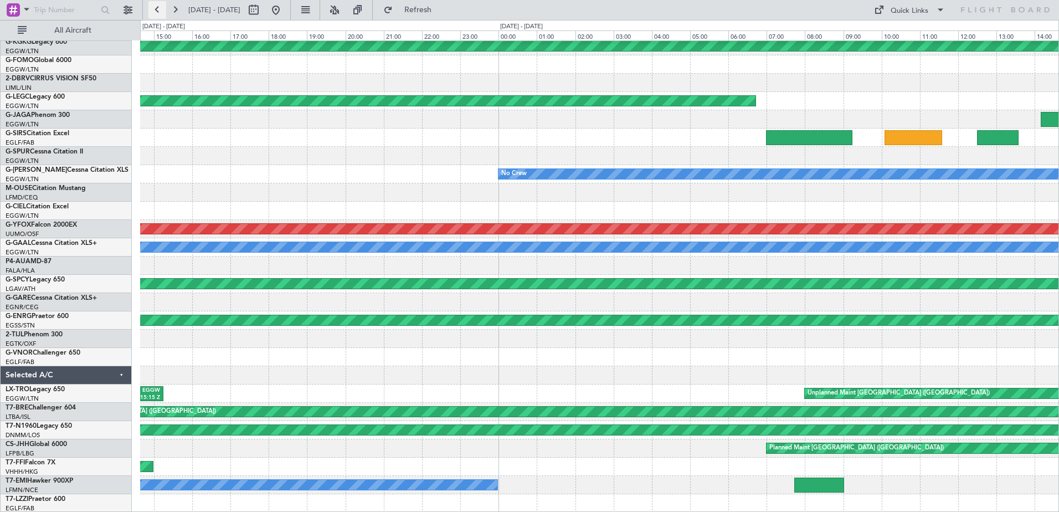
click at [161, 7] on button at bounding box center [157, 10] width 18 height 18
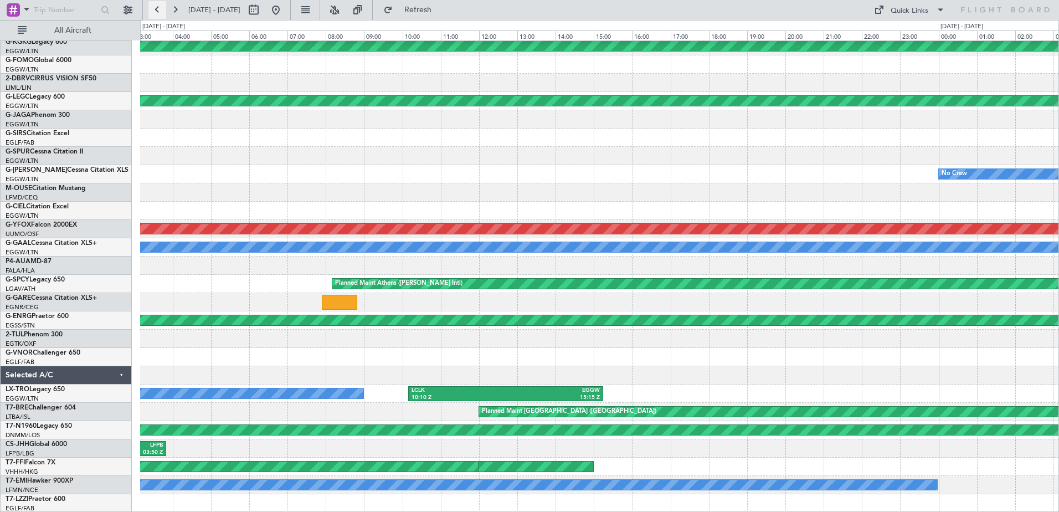
click at [161, 7] on button at bounding box center [157, 10] width 18 height 18
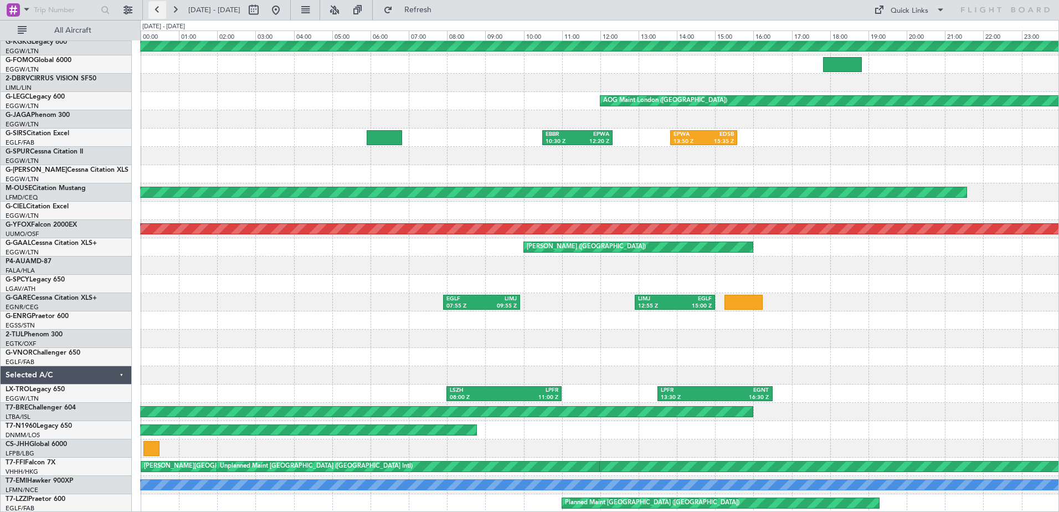
click at [161, 7] on button at bounding box center [157, 10] width 18 height 18
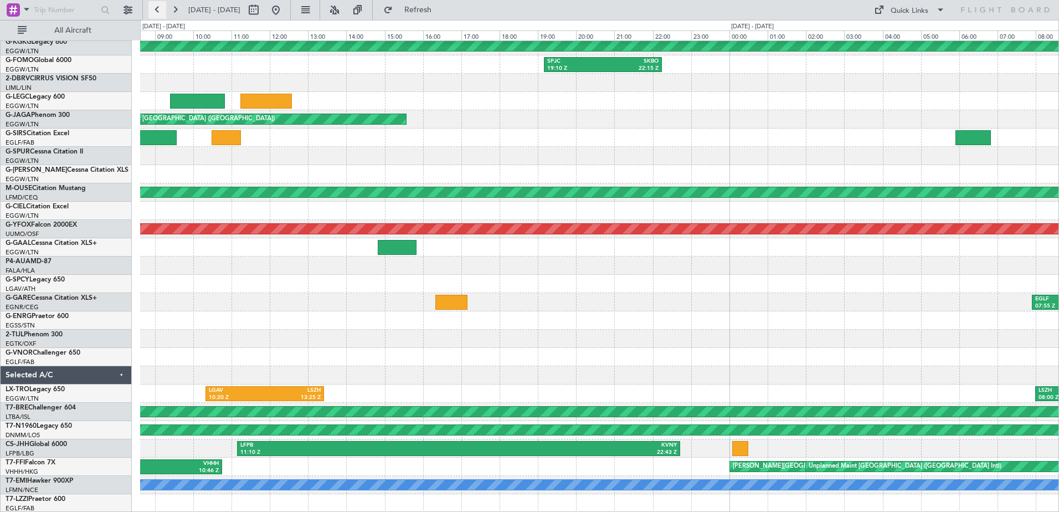
click at [161, 7] on button at bounding box center [157, 10] width 18 height 18
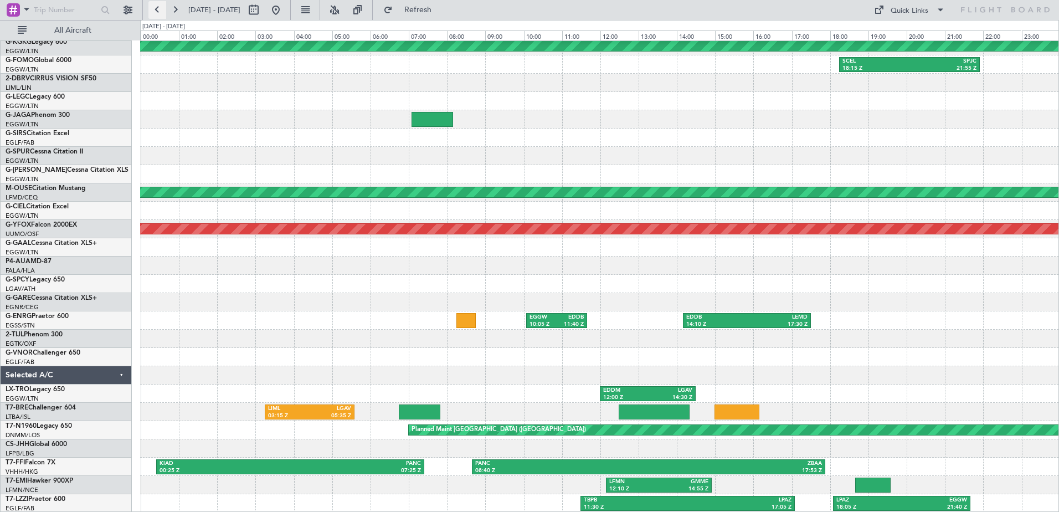
click at [161, 7] on button at bounding box center [157, 10] width 18 height 18
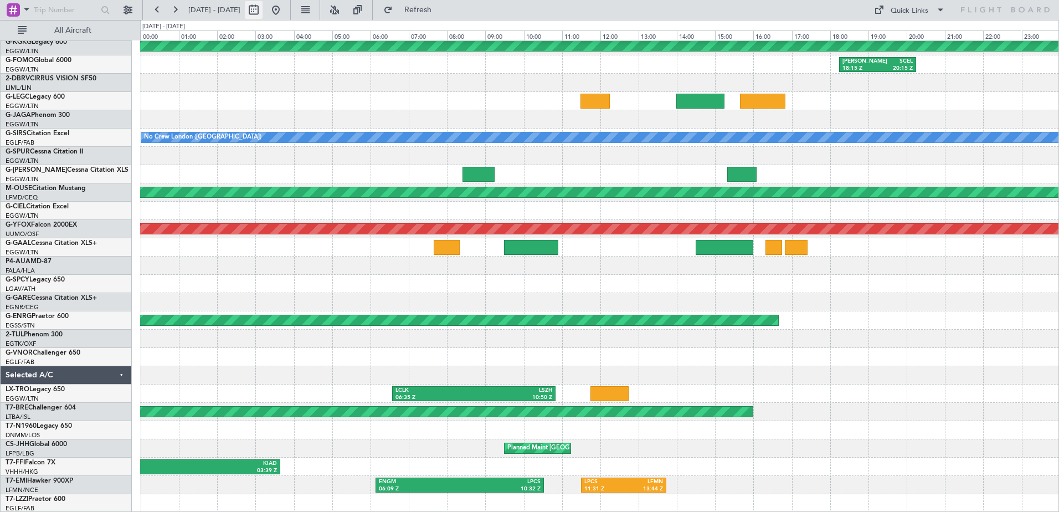
click at [262, 6] on button at bounding box center [254, 10] width 18 height 18
select select "6"
select select "2025"
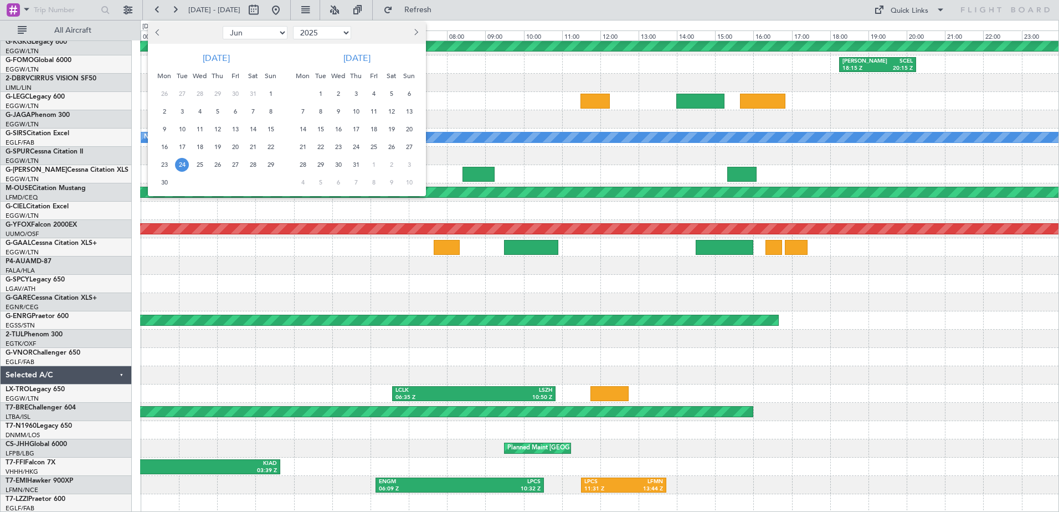
click at [412, 28] on button "Next month" at bounding box center [415, 33] width 12 height 18
click at [359, 128] on span "14" at bounding box center [356, 129] width 14 height 14
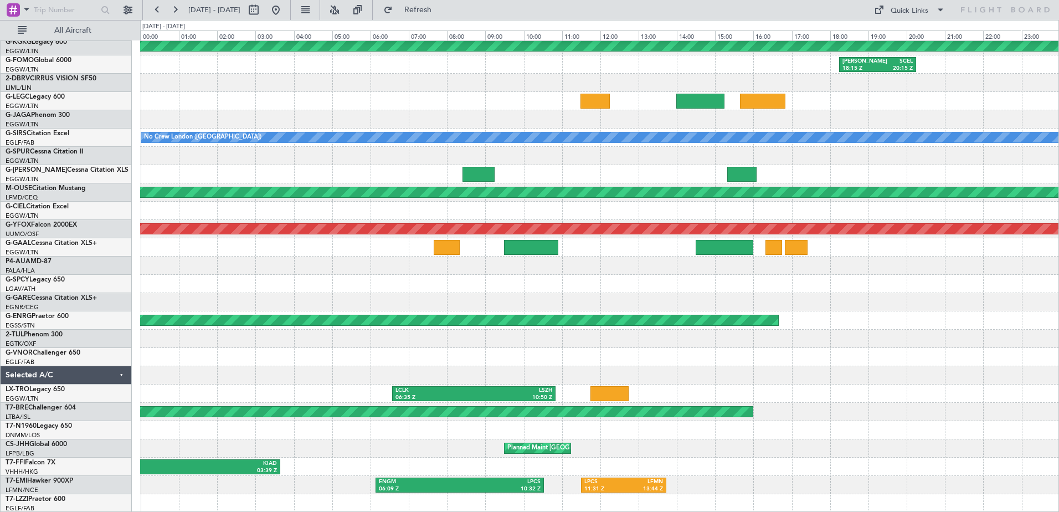
select select "8"
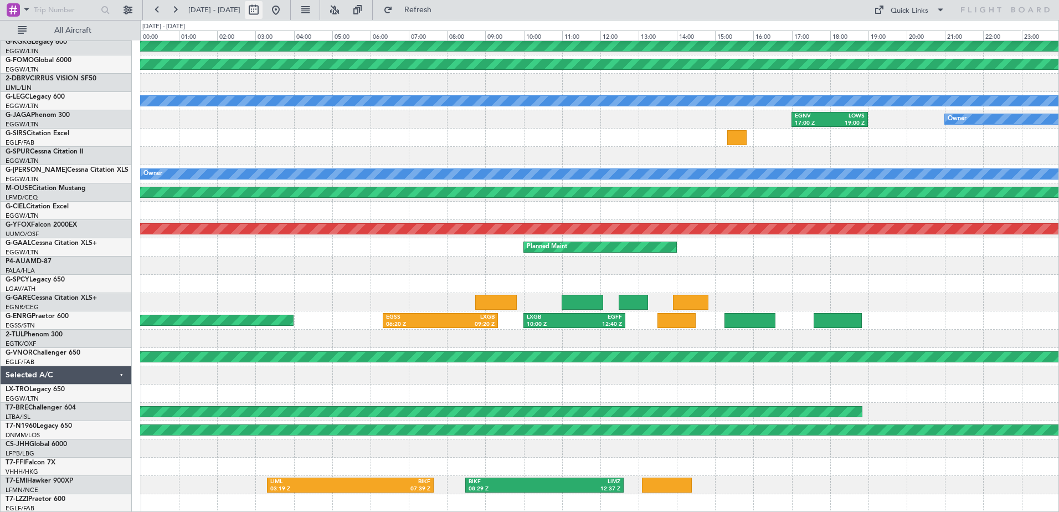
click at [262, 5] on button at bounding box center [254, 10] width 18 height 18
select select "8"
select select "2025"
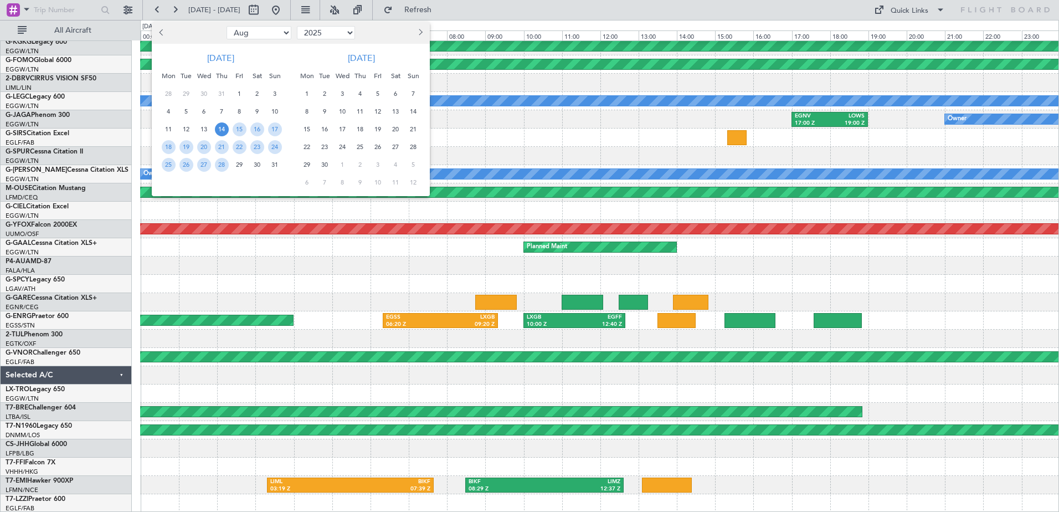
click at [321, 128] on span "16" at bounding box center [325, 129] width 14 height 14
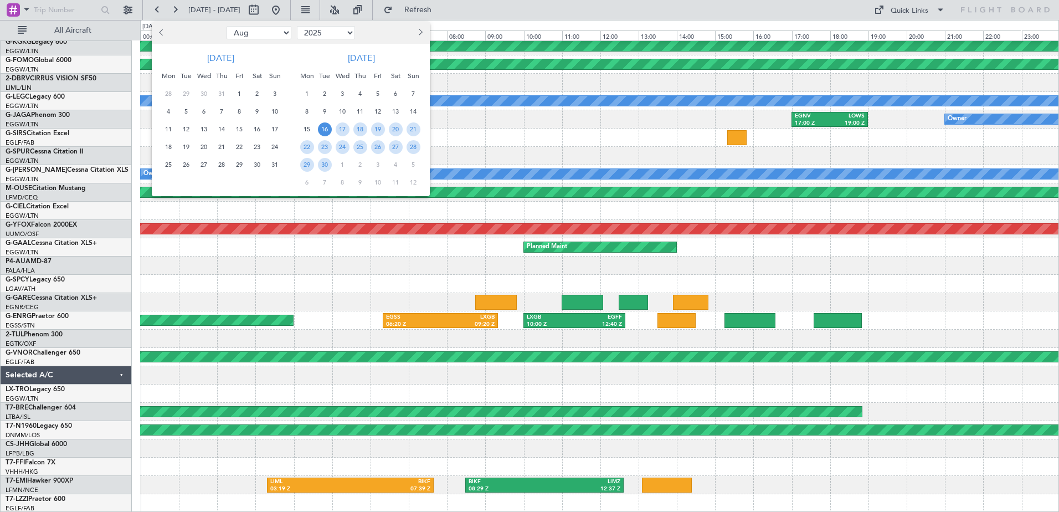
click at [321, 128] on span "16" at bounding box center [325, 129] width 14 height 14
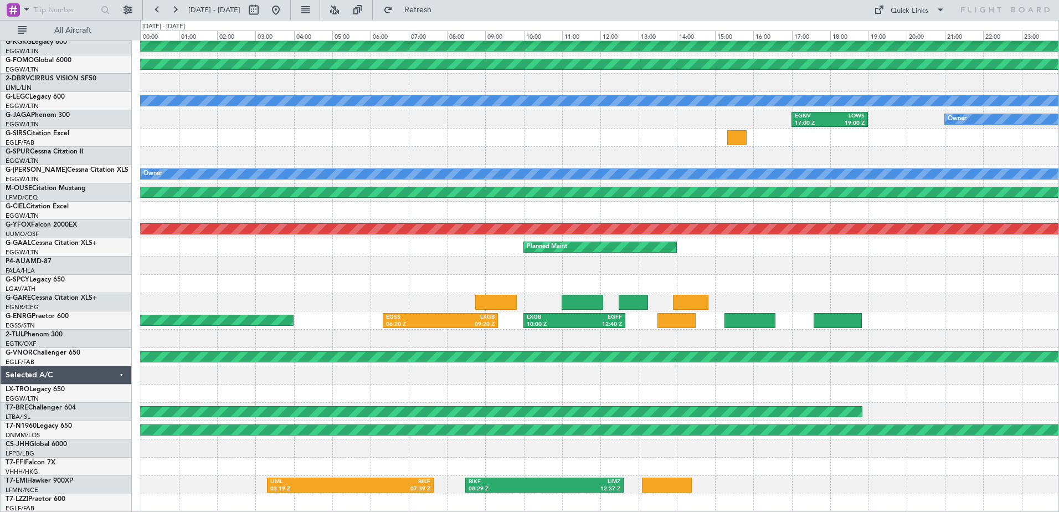
select select "9"
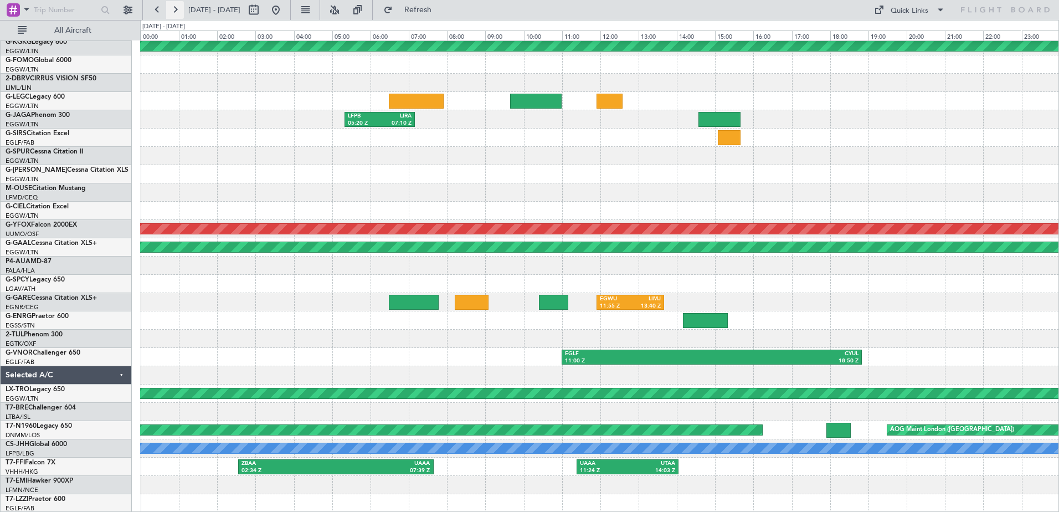
click at [179, 14] on button at bounding box center [175, 10] width 18 height 18
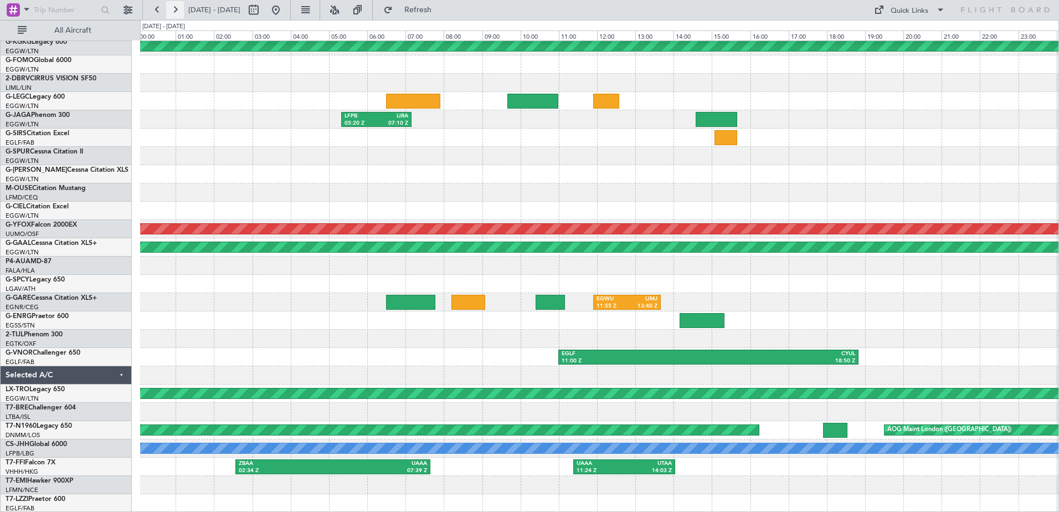
click at [179, 14] on button at bounding box center [175, 10] width 18 height 18
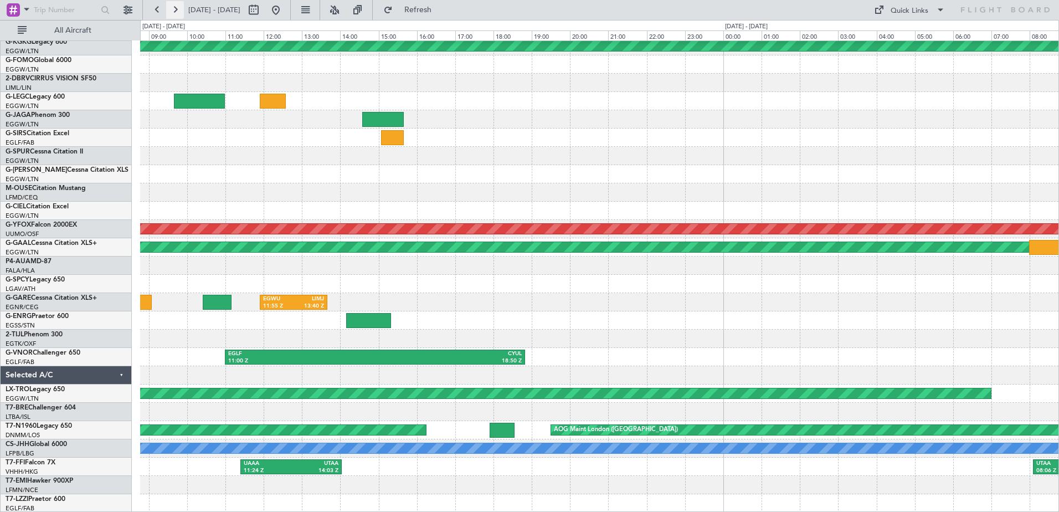
click at [179, 14] on button at bounding box center [175, 10] width 18 height 18
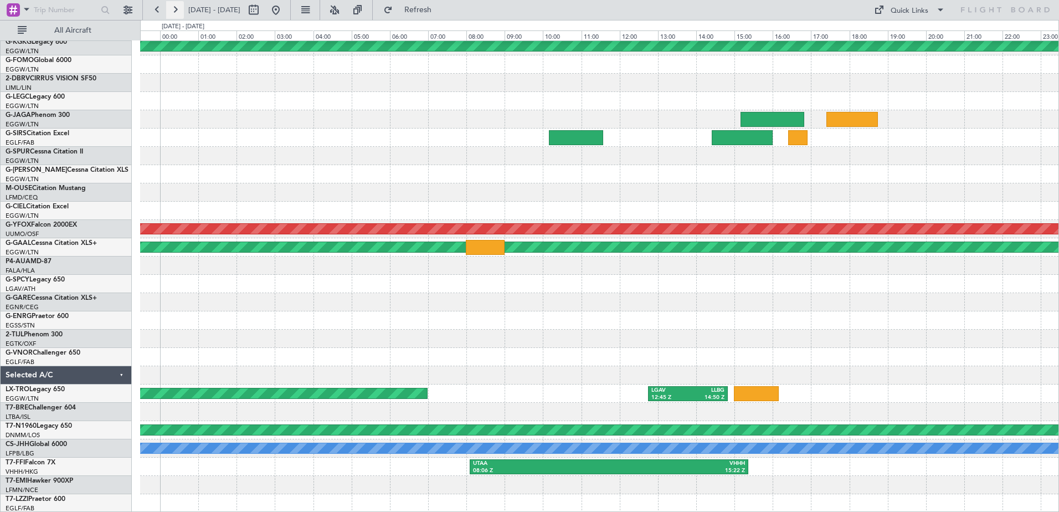
click at [179, 14] on button at bounding box center [175, 10] width 18 height 18
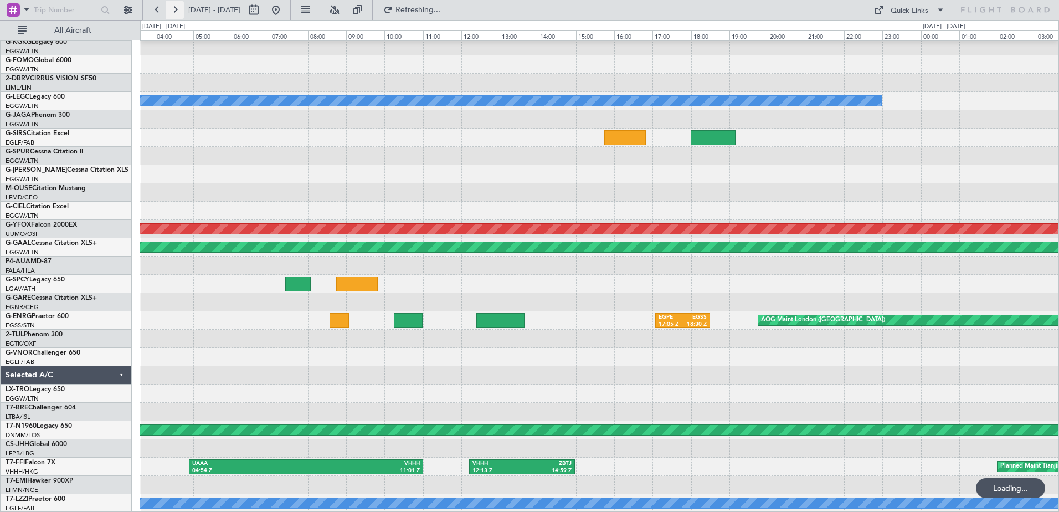
click at [179, 14] on button at bounding box center [175, 10] width 18 height 18
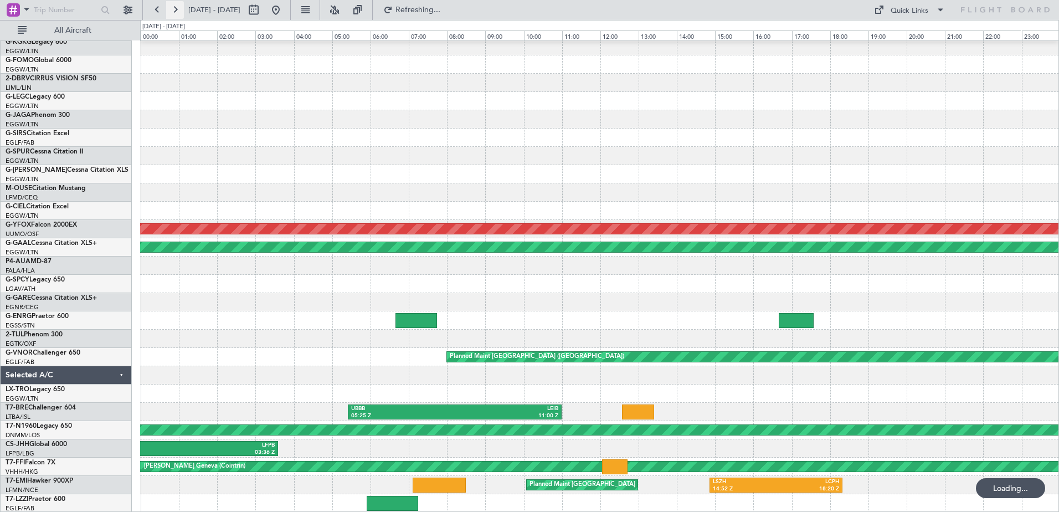
click at [179, 14] on button at bounding box center [175, 10] width 18 height 18
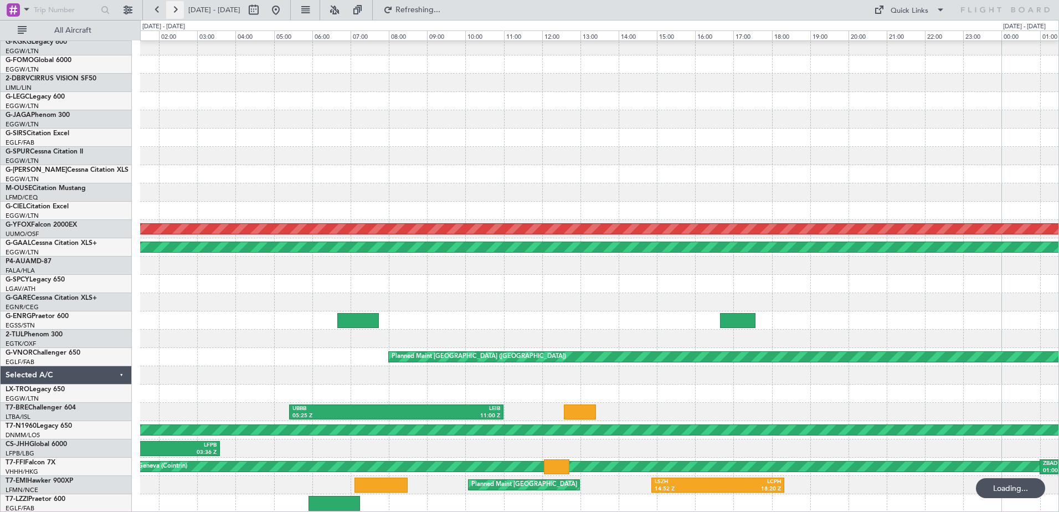
click at [179, 14] on button at bounding box center [175, 10] width 18 height 18
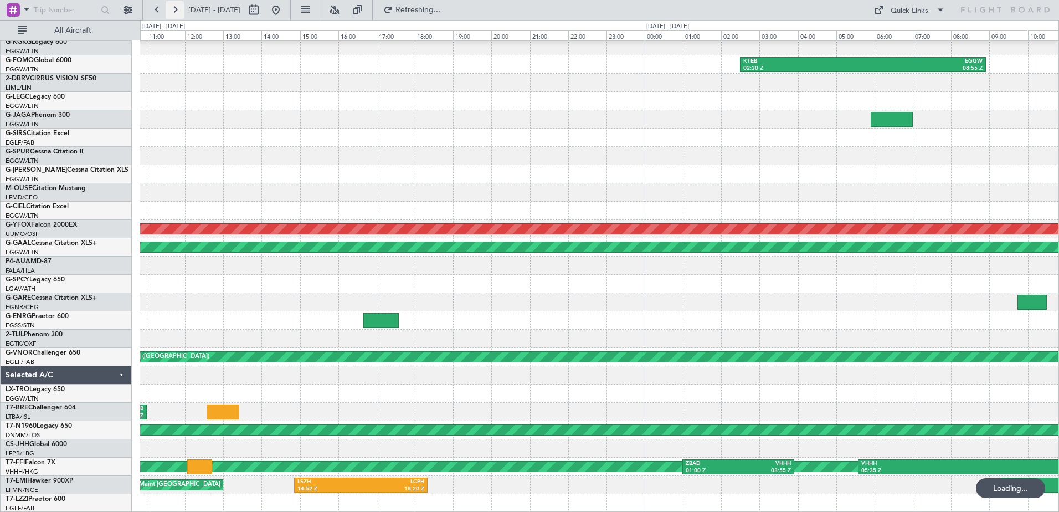
click at [179, 14] on button at bounding box center [175, 10] width 18 height 18
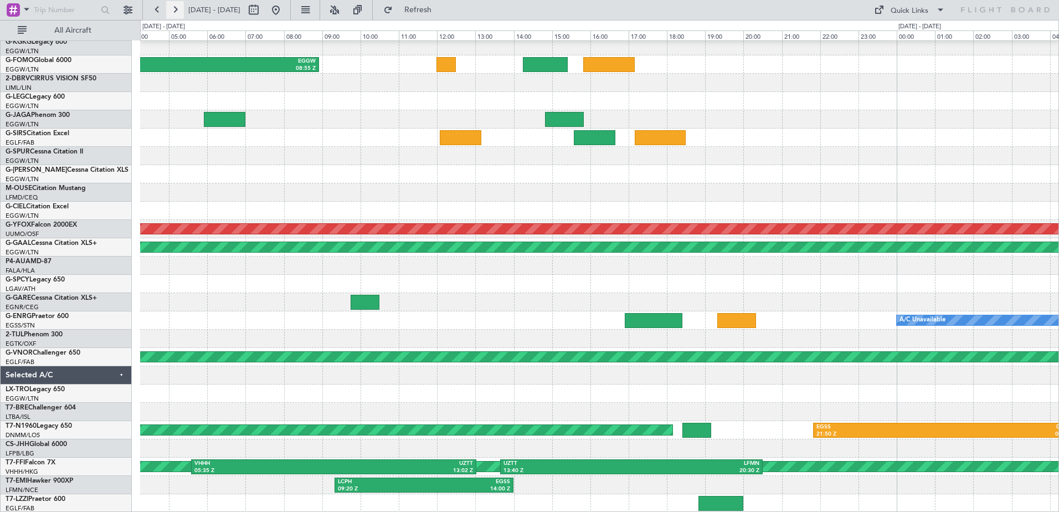
click at [179, 14] on button at bounding box center [175, 10] width 18 height 18
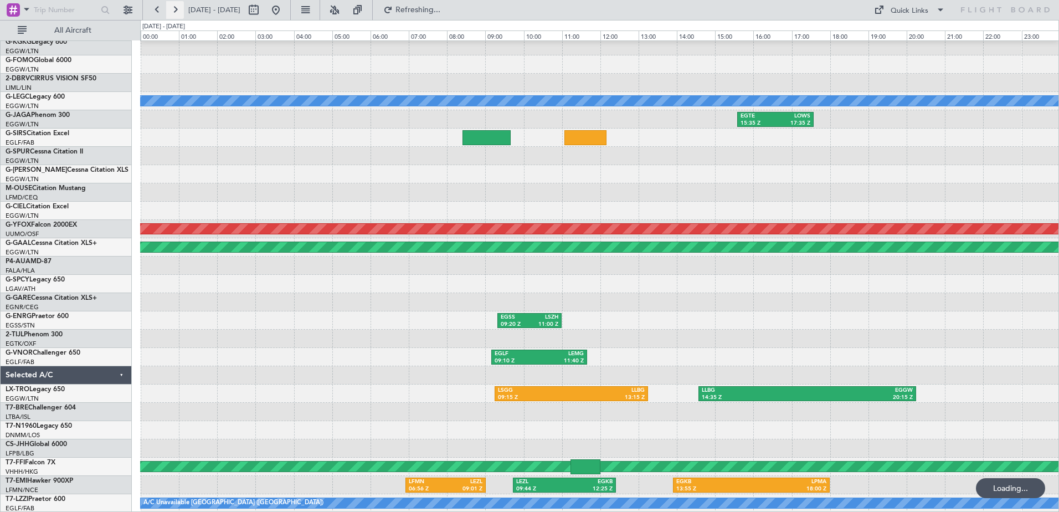
click at [179, 14] on button at bounding box center [175, 10] width 18 height 18
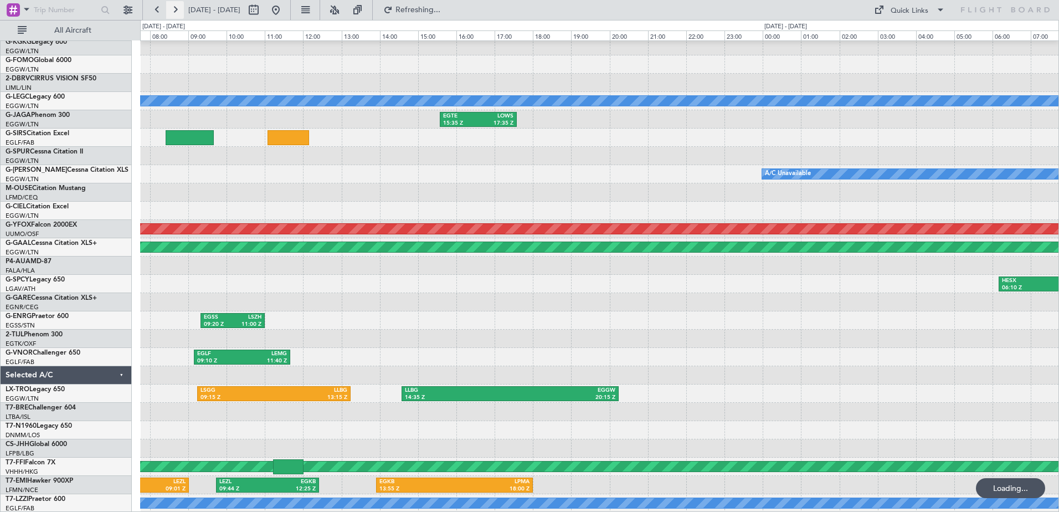
click at [179, 14] on button at bounding box center [175, 10] width 18 height 18
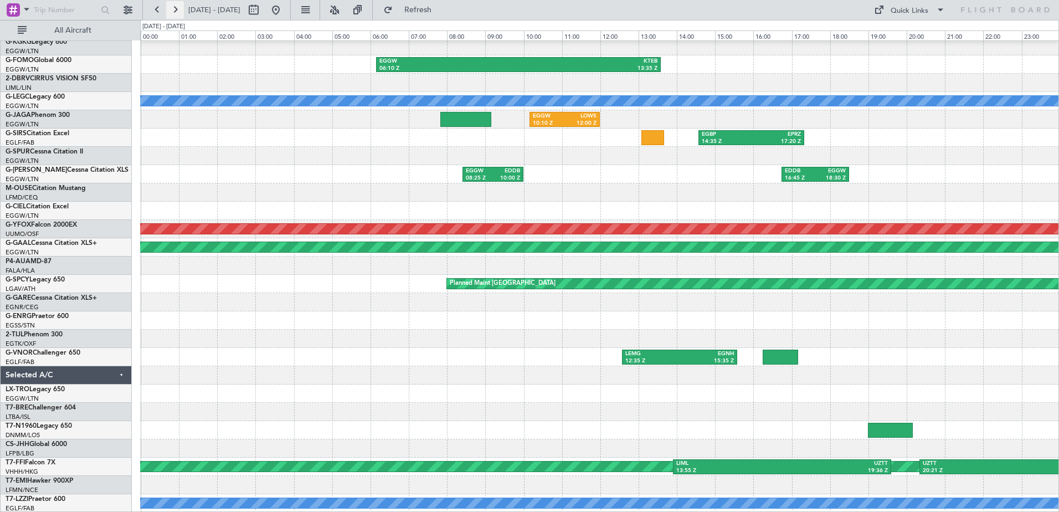
click at [179, 14] on button at bounding box center [175, 10] width 18 height 18
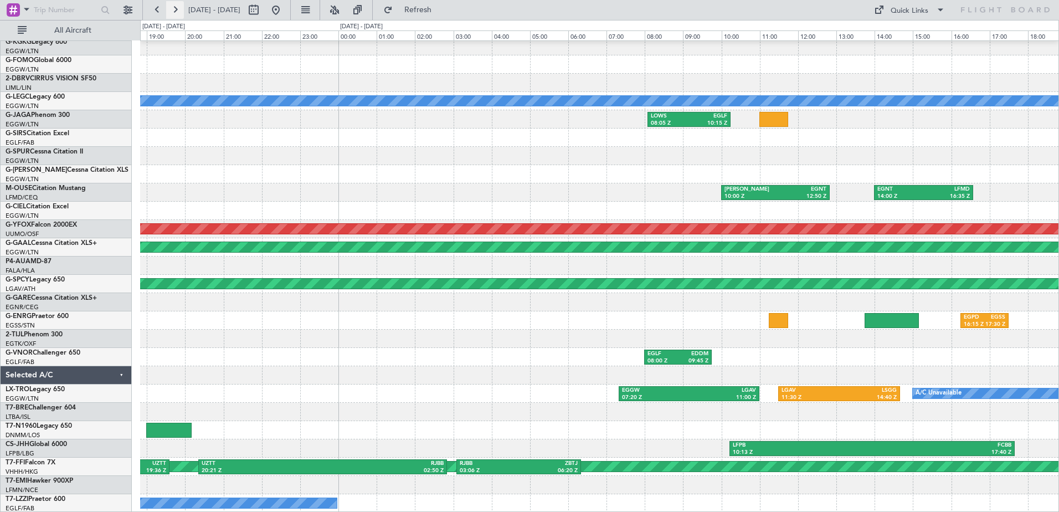
click at [179, 14] on button at bounding box center [175, 10] width 18 height 18
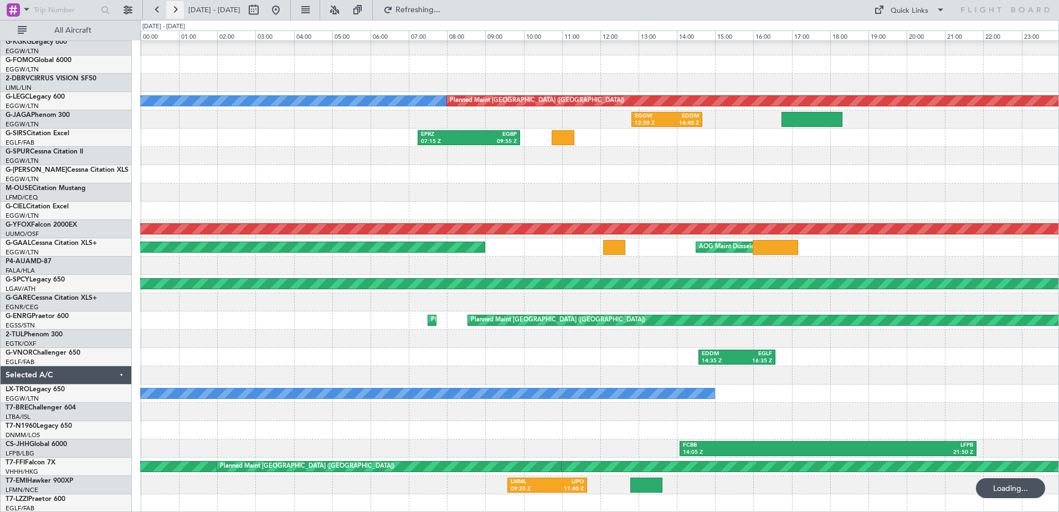
click at [179, 14] on button at bounding box center [175, 10] width 18 height 18
